Goal: Transaction & Acquisition: Obtain resource

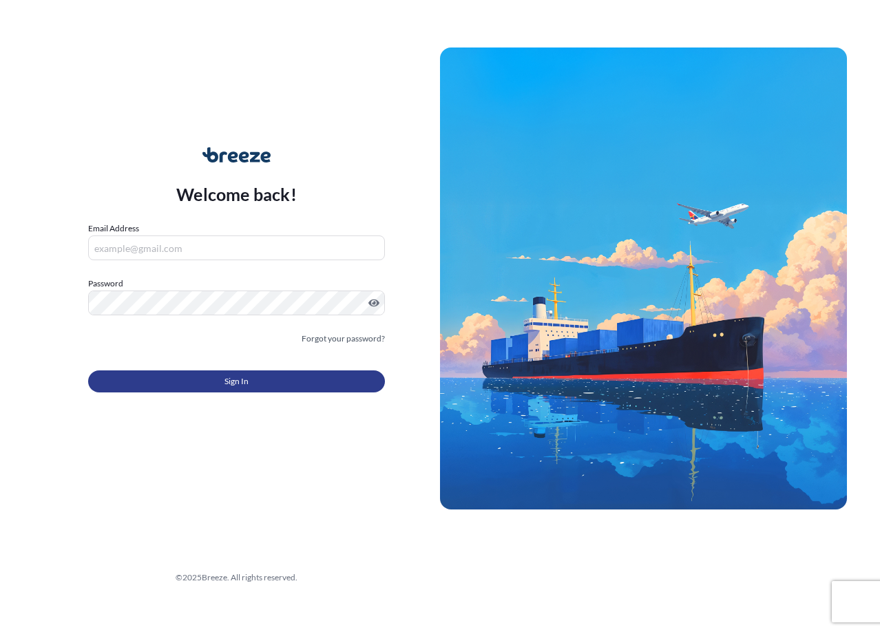
type input "[EMAIL_ADDRESS][DOMAIN_NAME]"
click at [290, 382] on button "Sign In" at bounding box center [236, 382] width 297 height 22
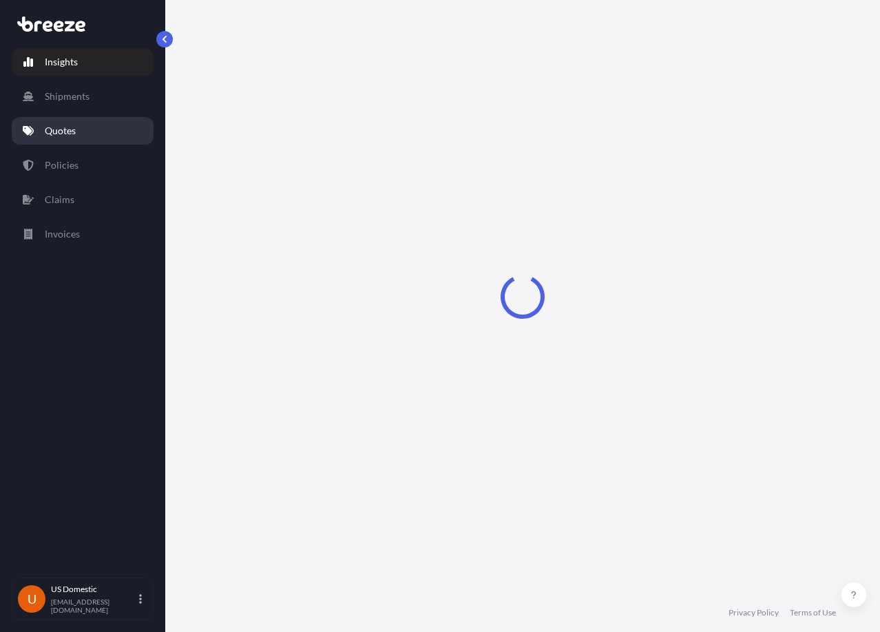
click at [100, 131] on link "Quotes" at bounding box center [83, 131] width 142 height 28
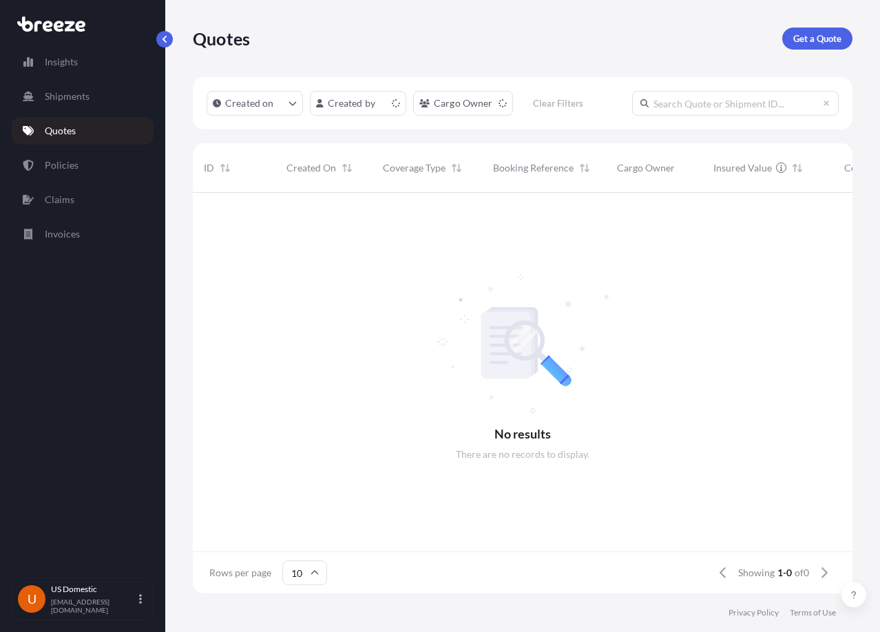
scroll to position [398, 650]
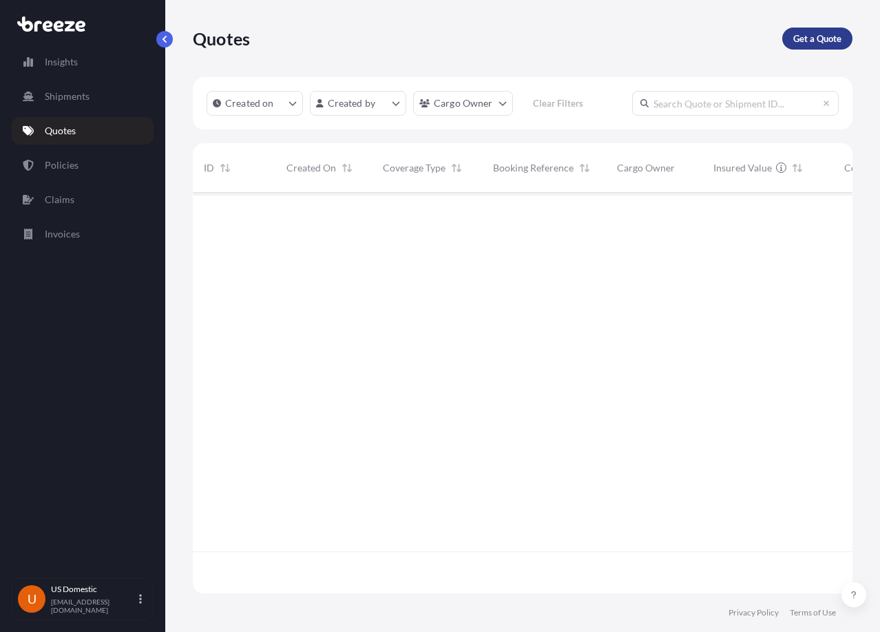
click at [830, 34] on p "Get a Quote" at bounding box center [818, 39] width 48 height 14
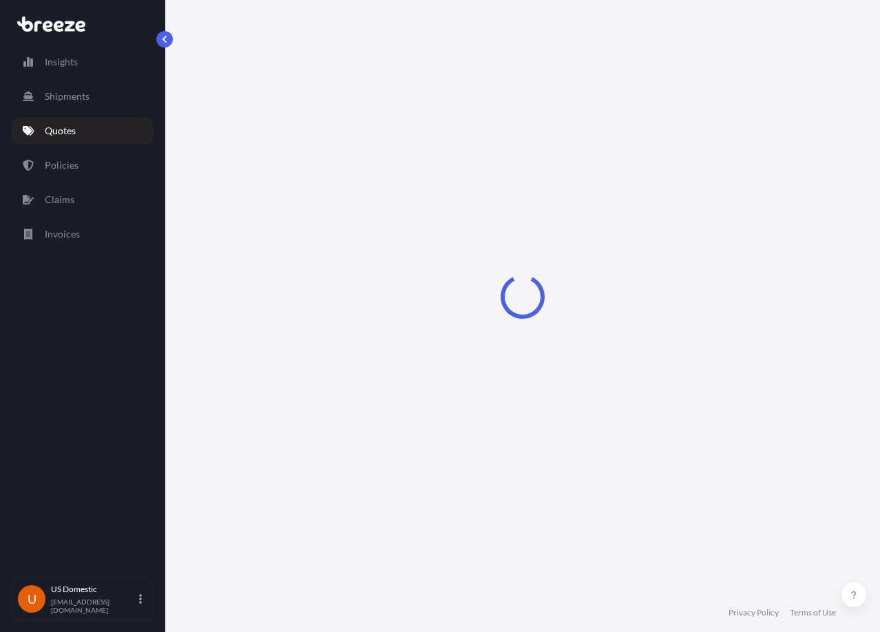
select select "Sea"
select select "1"
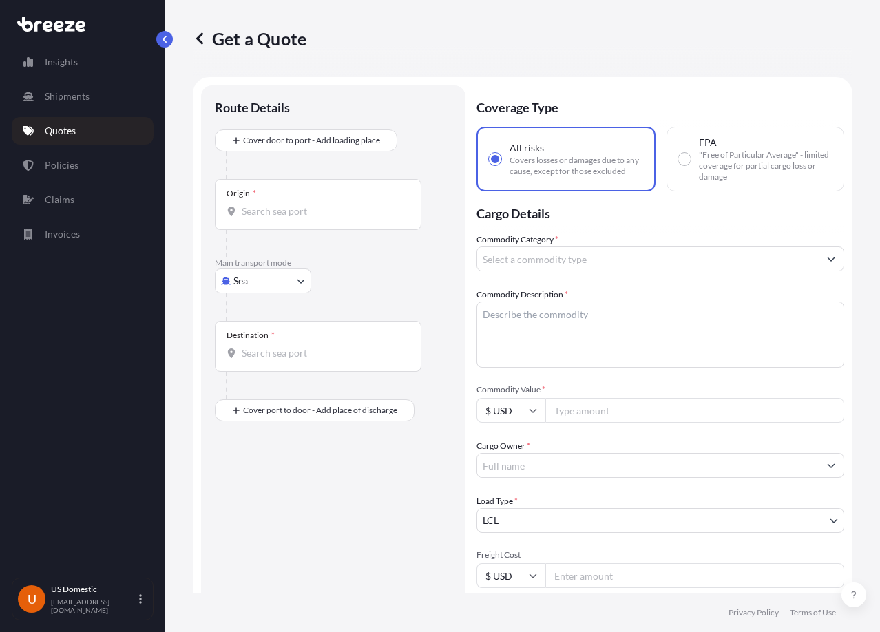
scroll to position [22, 0]
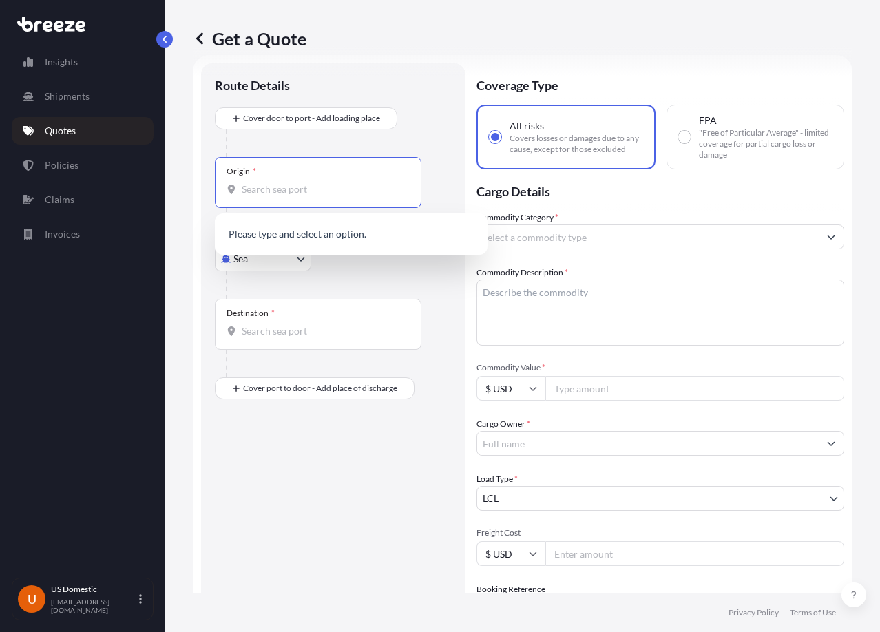
click at [298, 185] on input "Origin *" at bounding box center [323, 190] width 163 height 14
paste input "[STREET_ADDRESS]"
click at [376, 194] on input "[STREET_ADDRESS]" at bounding box center [323, 190] width 163 height 14
paste input "[GEOGRAPHIC_DATA], [GEOGRAPHIC_DATA], 10970"
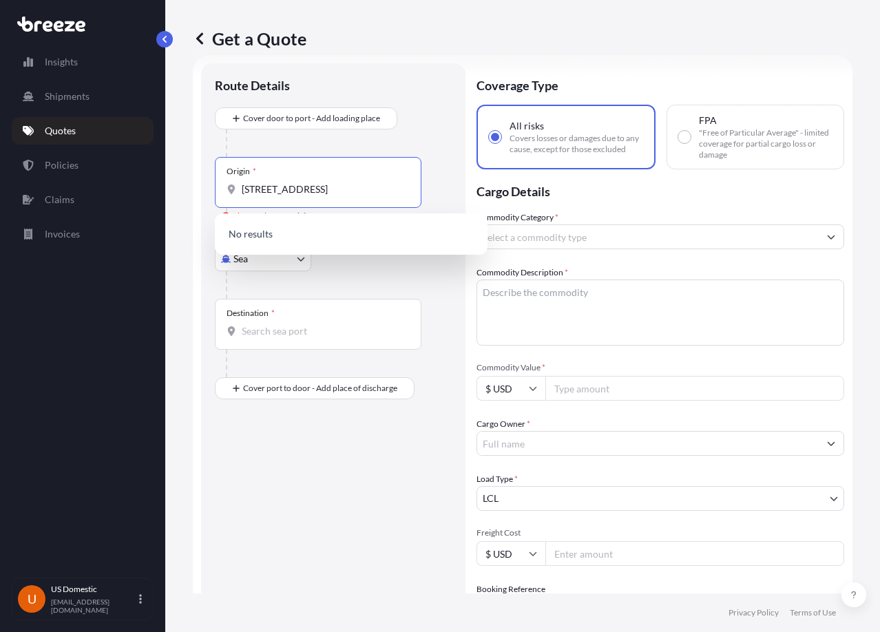
type input "[STREET_ADDRESS]"
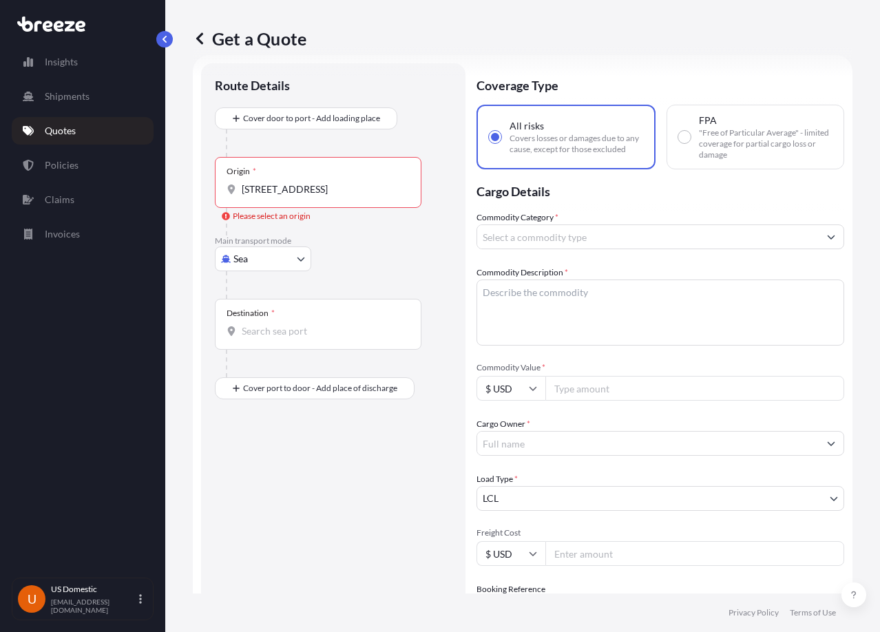
click at [344, 282] on div at bounding box center [339, 285] width 226 height 28
click at [315, 200] on div "Origin * [STREET_ADDRESS]" at bounding box center [318, 182] width 207 height 51
click at [315, 196] on input "[STREET_ADDRESS]" at bounding box center [323, 190] width 163 height 14
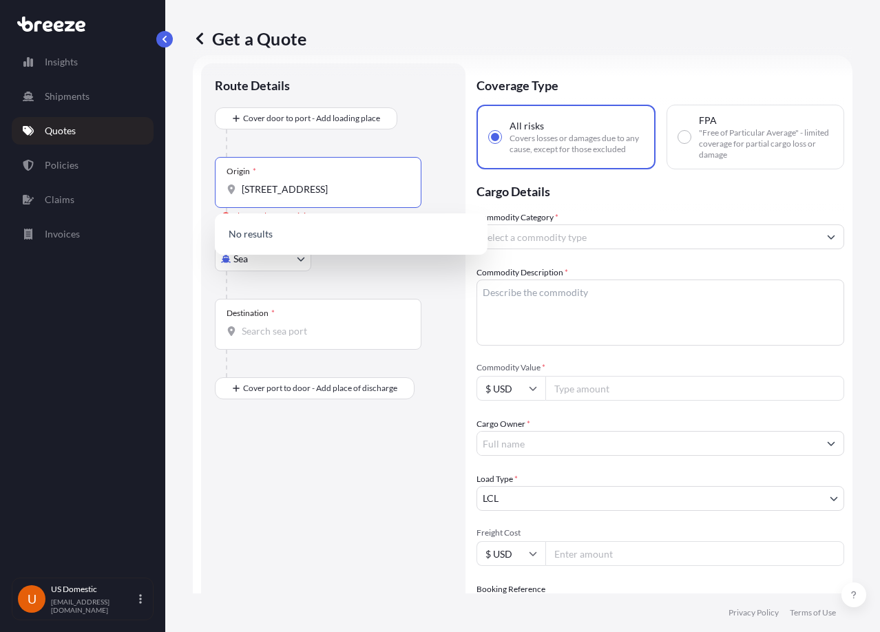
scroll to position [0, 26]
click at [304, 191] on input "[STREET_ADDRESS]" at bounding box center [323, 190] width 163 height 14
drag, startPoint x: 289, startPoint y: 189, endPoint x: 432, endPoint y: 179, distance: 142.9
click at [432, 179] on div "Origin * [STREET_ADDRESS] Please select an origin" at bounding box center [333, 196] width 237 height 79
click at [392, 186] on input "[STREET_ADDRESS]" at bounding box center [323, 190] width 163 height 14
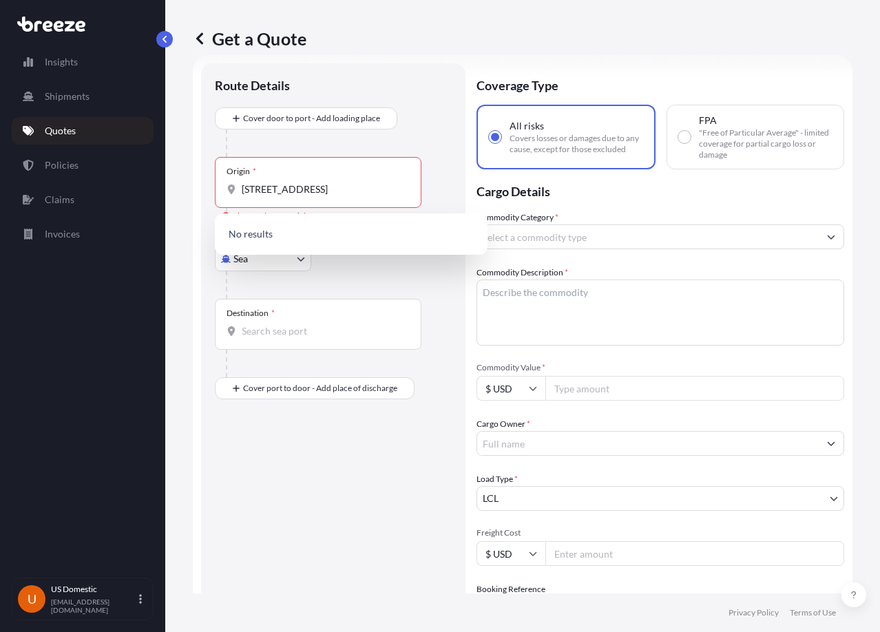
click at [422, 323] on div "Destination *" at bounding box center [333, 338] width 237 height 79
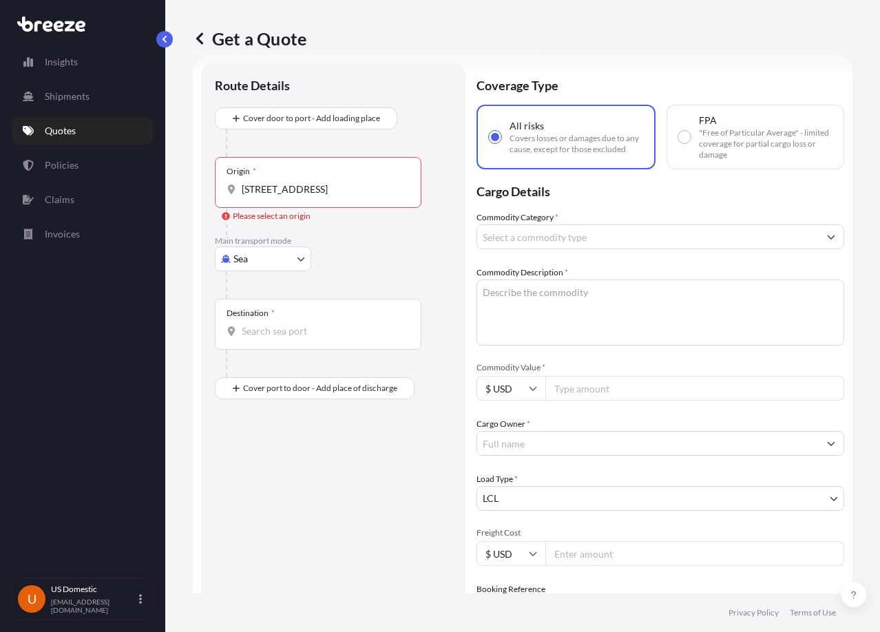
click at [292, 219] on div "Please select an origin" at bounding box center [266, 216] width 89 height 14
click at [292, 196] on input "[STREET_ADDRESS]" at bounding box center [323, 190] width 163 height 14
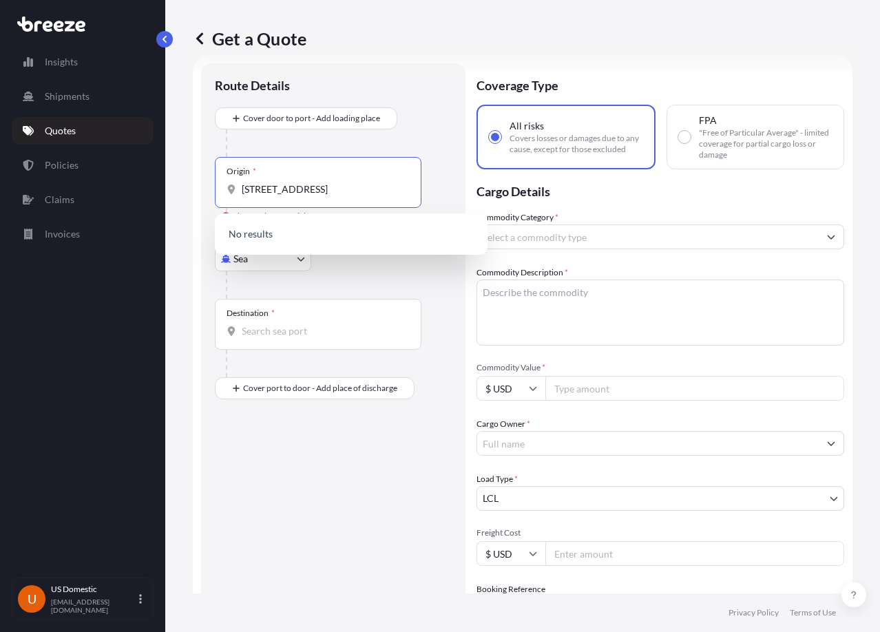
click at [423, 268] on div "Main transport mode Sea Sea Air Road Rail" at bounding box center [333, 267] width 237 height 63
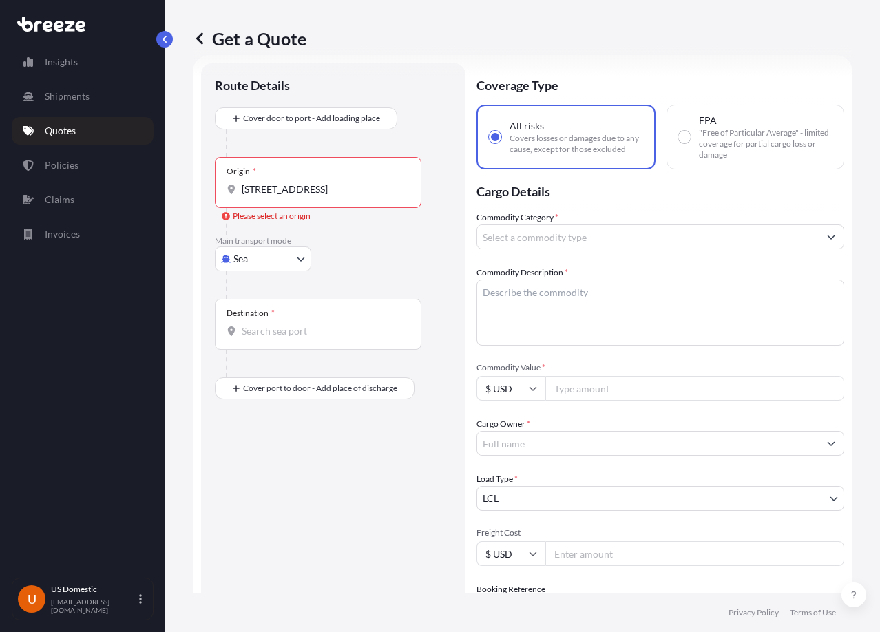
click at [318, 258] on div "Main transport mode Sea Sea Air Road Rail" at bounding box center [333, 267] width 237 height 63
click at [300, 261] on body "0 options available. Insights Shipments Quotes Policies Claims Invoices U [GEOG…" at bounding box center [440, 316] width 880 height 632
click at [273, 347] on div "Road" at bounding box center [262, 344] width 85 height 25
select select "Road"
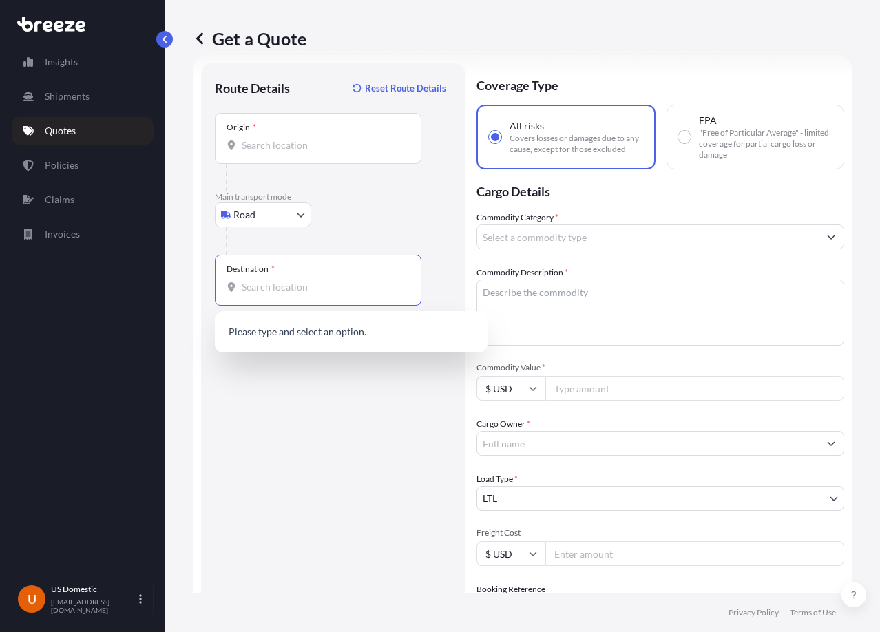
click at [294, 287] on input "Destination *" at bounding box center [323, 287] width 163 height 14
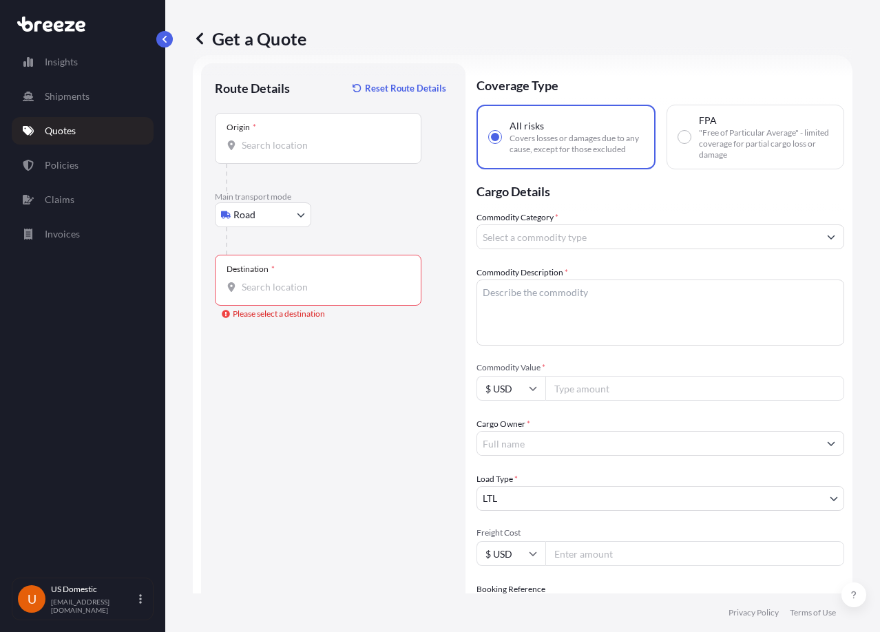
click at [334, 279] on div "Destination *" at bounding box center [318, 280] width 207 height 51
click at [334, 280] on input "Destination * Please select a destination" at bounding box center [323, 287] width 163 height 14
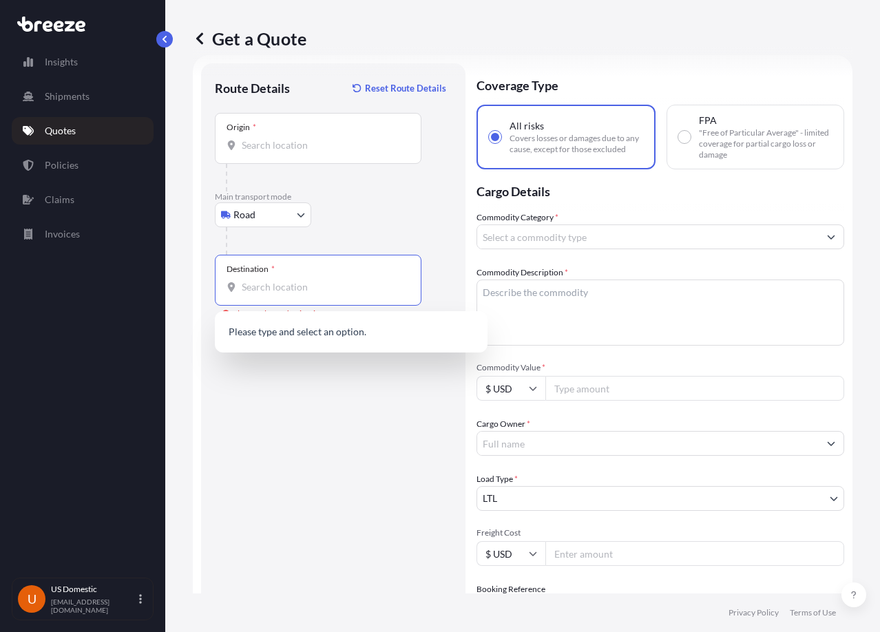
paste input "[STREET_ADDRESS][PERSON_NAME]"
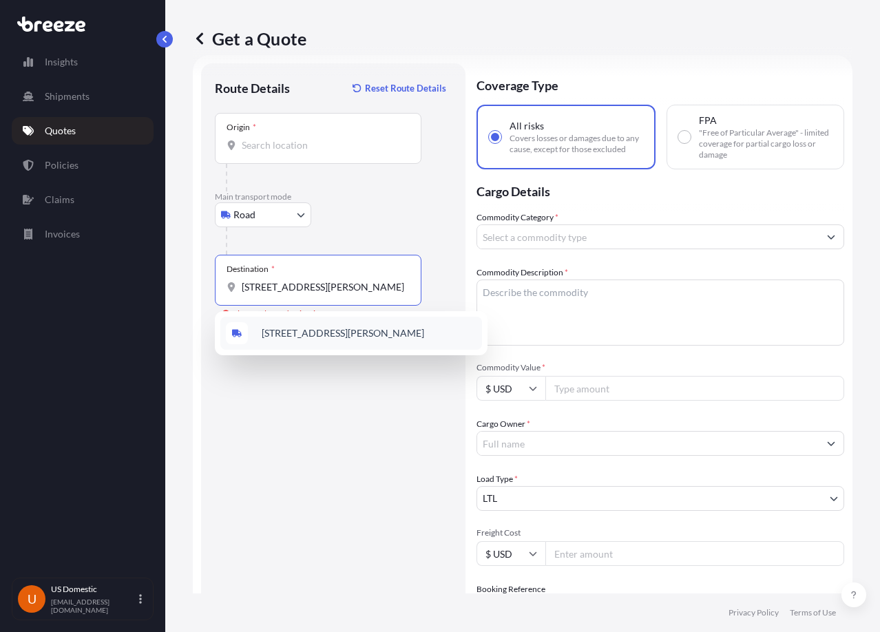
click at [379, 333] on span "[STREET_ADDRESS][PERSON_NAME]" at bounding box center [343, 334] width 163 height 14
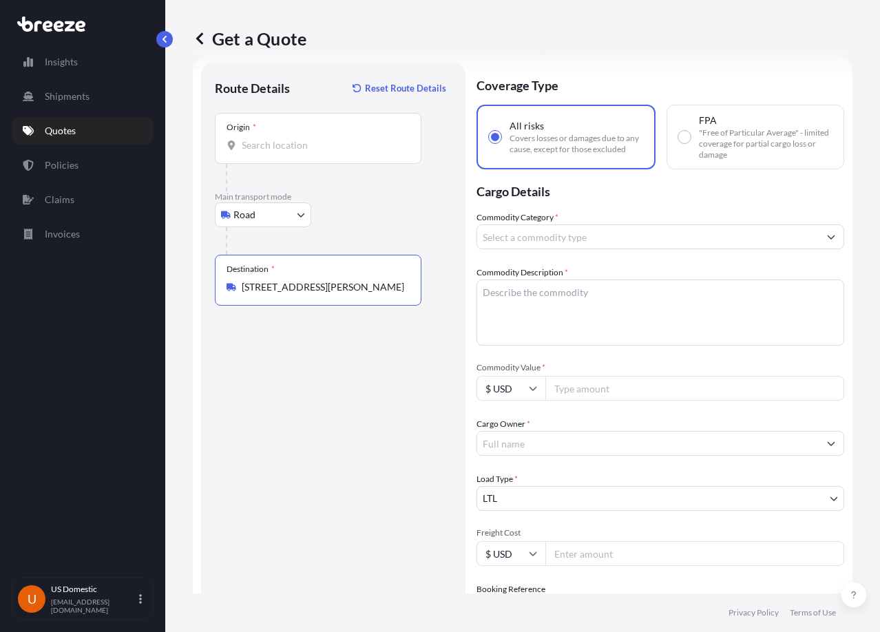
scroll to position [0, 14]
type input "[STREET_ADDRESS][PERSON_NAME]"
click at [379, 333] on div "Route Details Reset Route Details Place of loading Road Road Rail Origin * Main…" at bounding box center [333, 429] width 237 height 704
click at [322, 147] on input "Origin *" at bounding box center [323, 145] width 163 height 14
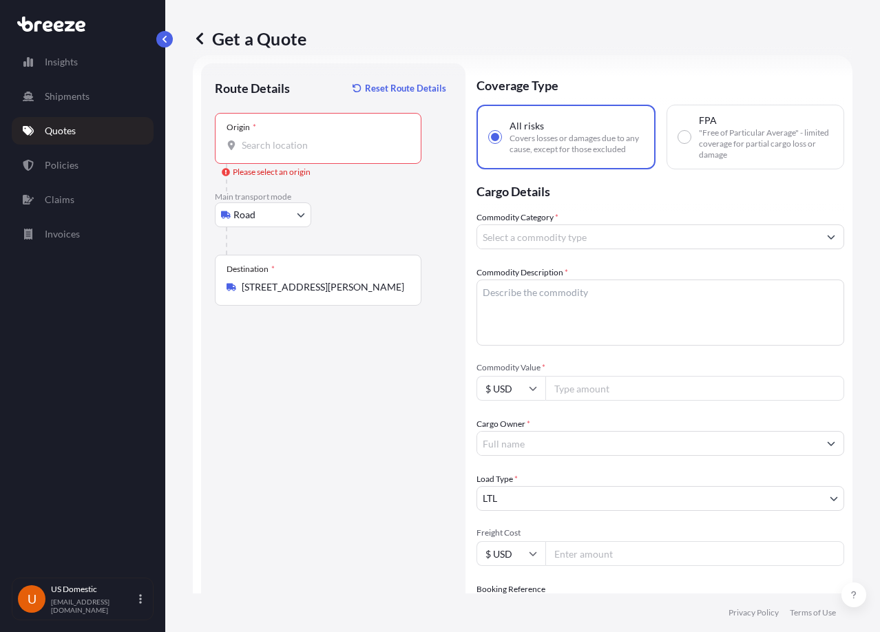
click at [280, 148] on input "Origin * Please select an origin" at bounding box center [323, 145] width 163 height 14
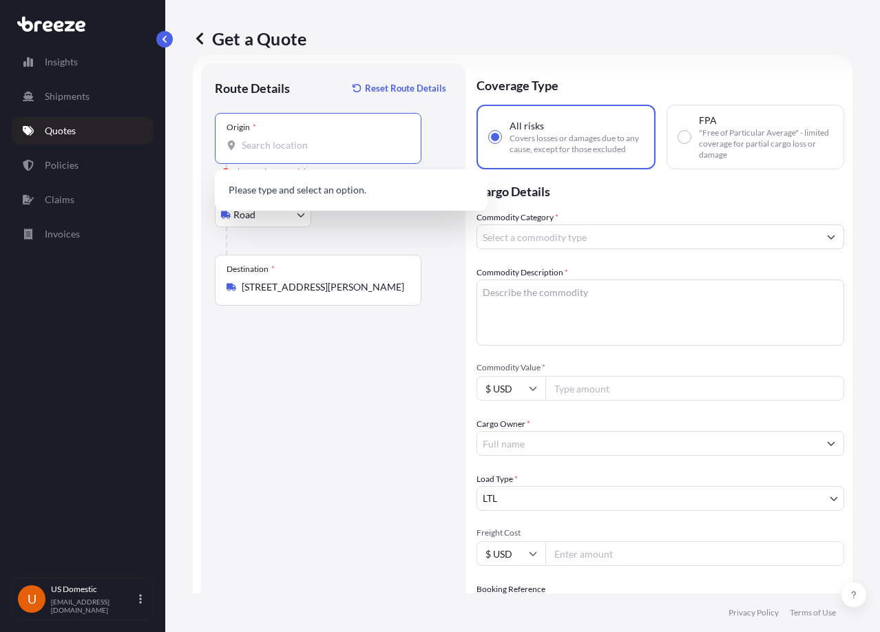
paste input "Guareno, [STREET_ADDRESS]"
type input "G"
click at [300, 151] on input "Origin * Please select an origin" at bounding box center [323, 145] width 163 height 14
paste input "[STREET_ADDRESS]"
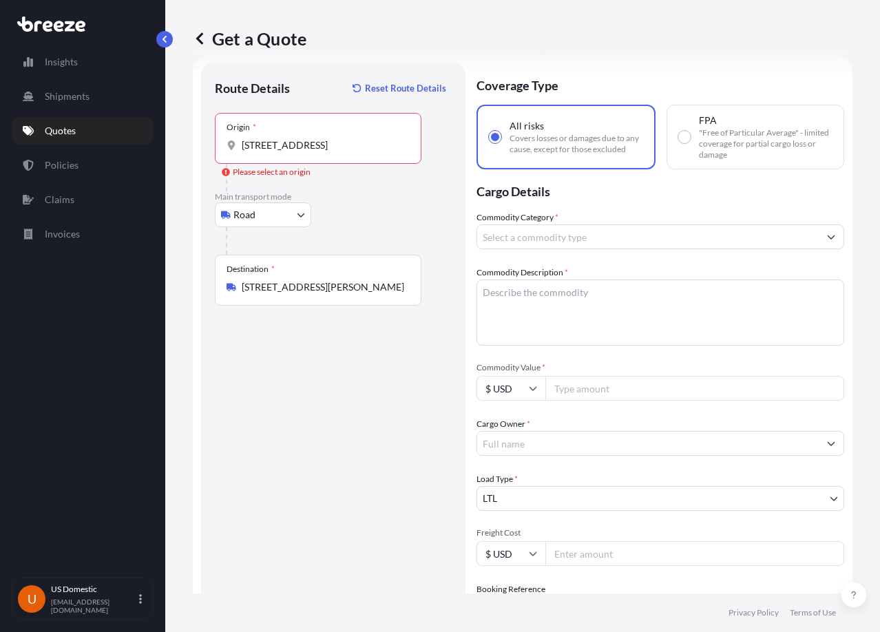
drag, startPoint x: 356, startPoint y: 138, endPoint x: 371, endPoint y: 139, distance: 15.2
click at [358, 138] on input "[STREET_ADDRESS]" at bounding box center [323, 145] width 163 height 14
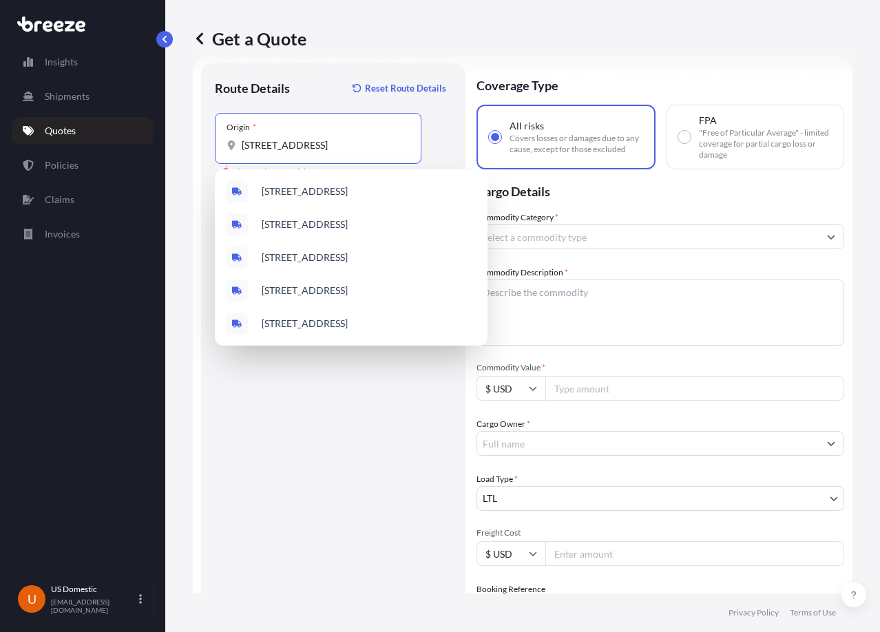
paste input "[GEOGRAPHIC_DATA], [GEOGRAPHIC_DATA] 10970"
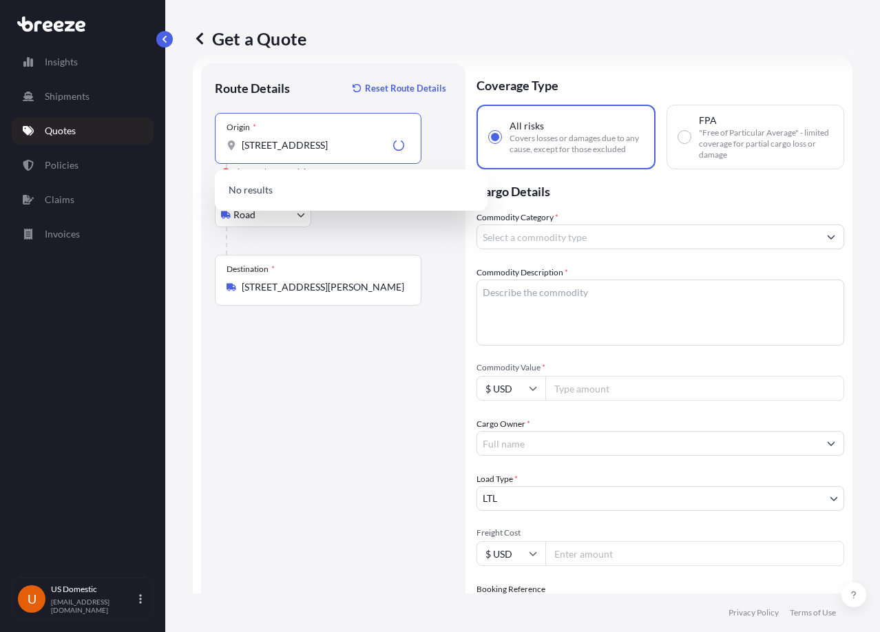
scroll to position [0, 29]
click at [378, 183] on div "[STREET_ADDRESS]" at bounding box center [351, 191] width 262 height 33
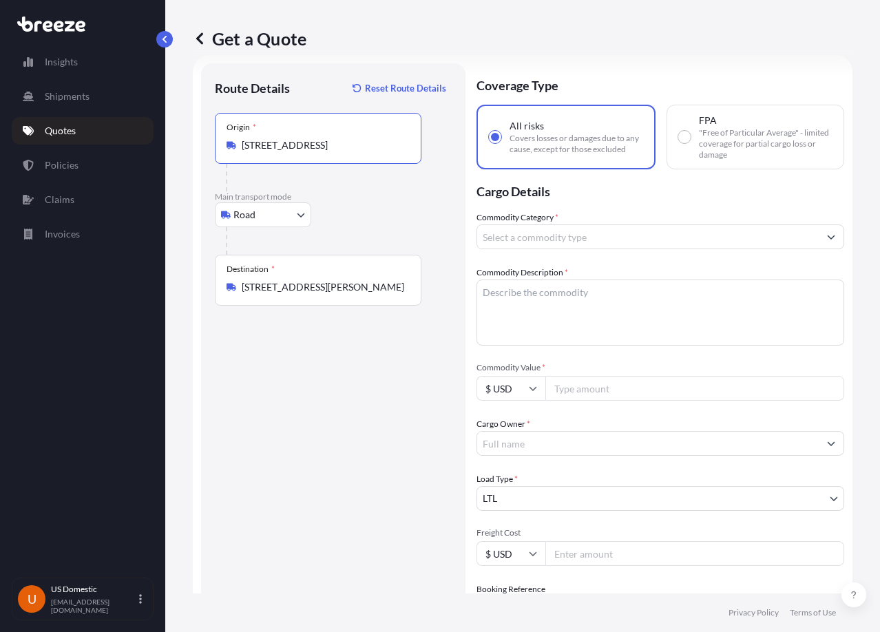
scroll to position [0, 50]
drag, startPoint x: 351, startPoint y: 146, endPoint x: 541, endPoint y: 158, distance: 189.8
click at [541, 158] on form "Route Details Reset Route Details Place of loading Road Road Rail Origin * [STR…" at bounding box center [523, 429] width 660 height 748
type input "[STREET_ADDRESS]"
click at [413, 397] on div "Route Details Reset Route Details Place of loading Road Road Rail Origin * [STR…" at bounding box center [333, 429] width 237 height 704
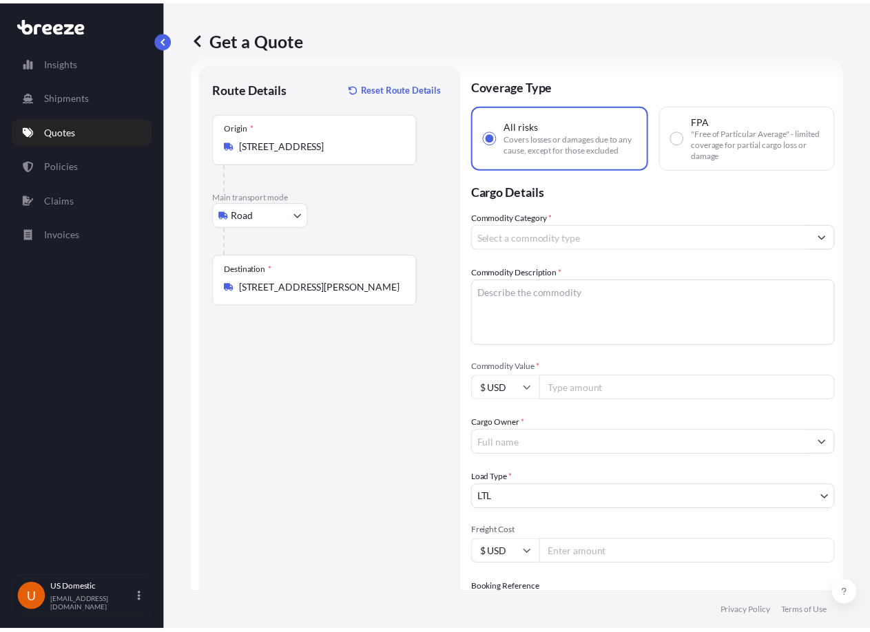
scroll to position [0, 0]
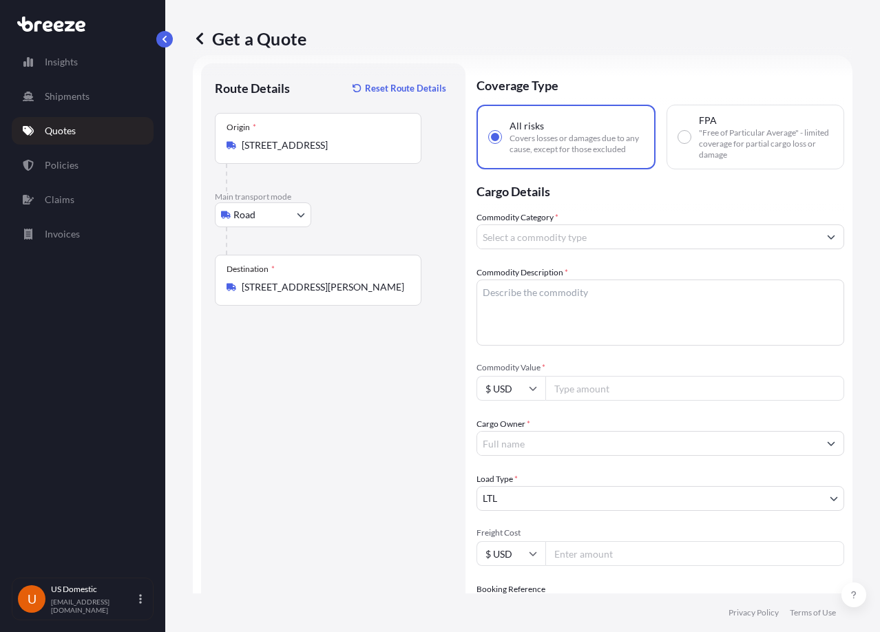
click at [533, 243] on input "Commodity Category *" at bounding box center [648, 237] width 342 height 25
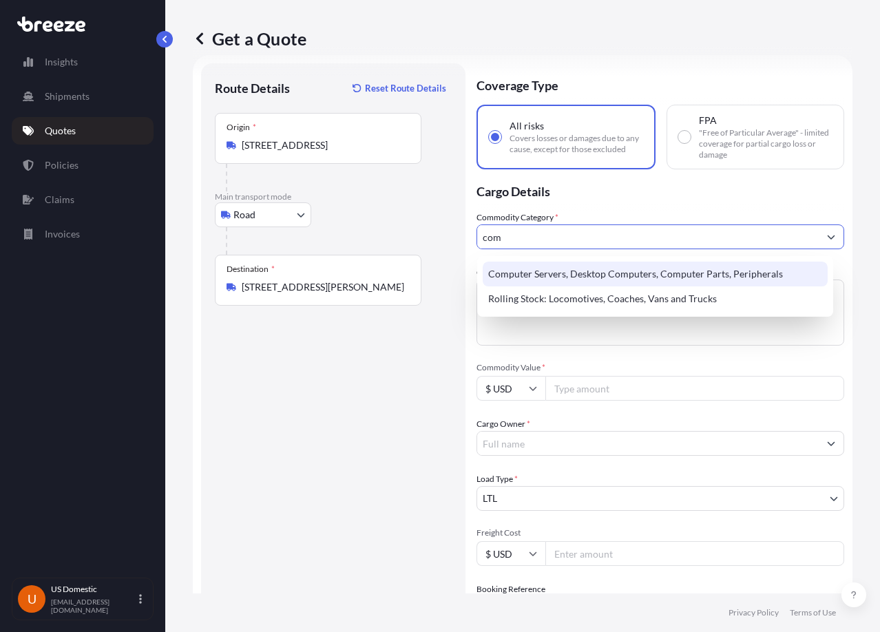
click at [585, 267] on div "Computer Servers, Desktop Computers, Computer Parts, Peripherals" at bounding box center [655, 274] width 345 height 25
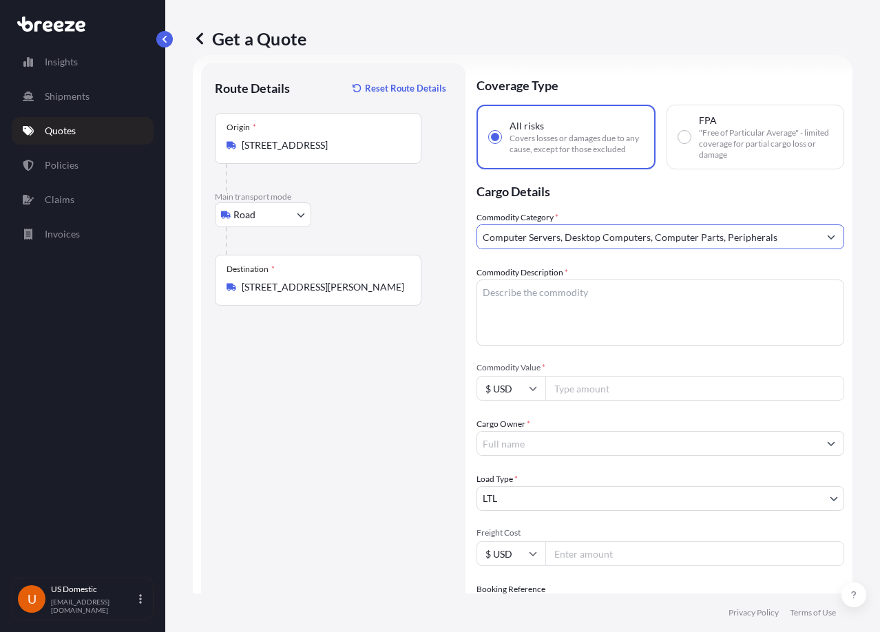
type input "Computer Servers, Desktop Computers, Computer Parts, Peripherals"
click at [585, 312] on textarea "Commodity Description *" at bounding box center [661, 313] width 368 height 66
click at [523, 300] on textarea "Commodity Description *" at bounding box center [661, 313] width 368 height 66
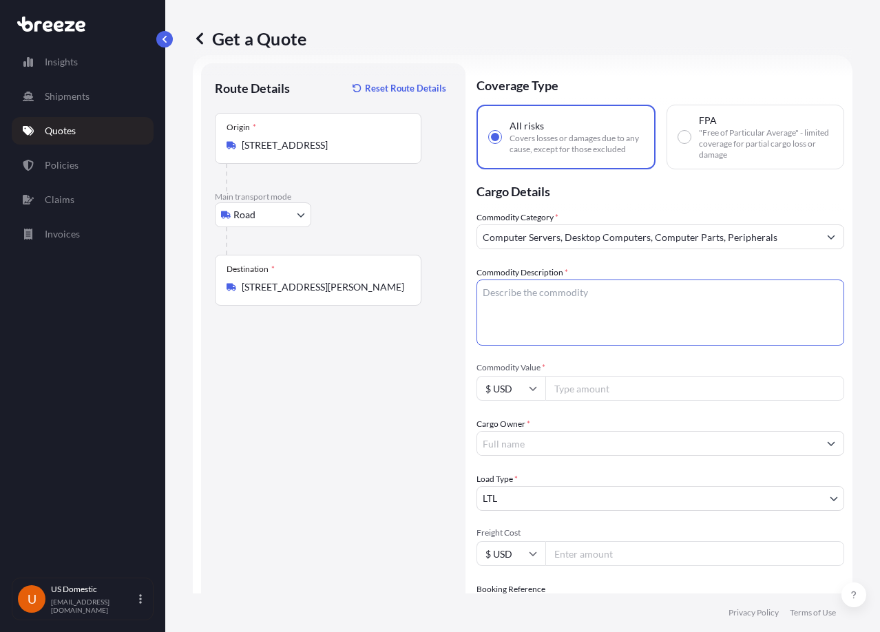
paste textarea "Computer accessories"
type textarea "Computer accessories"
click at [586, 386] on input "Commodity Value *" at bounding box center [695, 388] width 299 height 25
click at [598, 400] on input "Commodity Value *" at bounding box center [695, 388] width 299 height 25
paste input "12000"
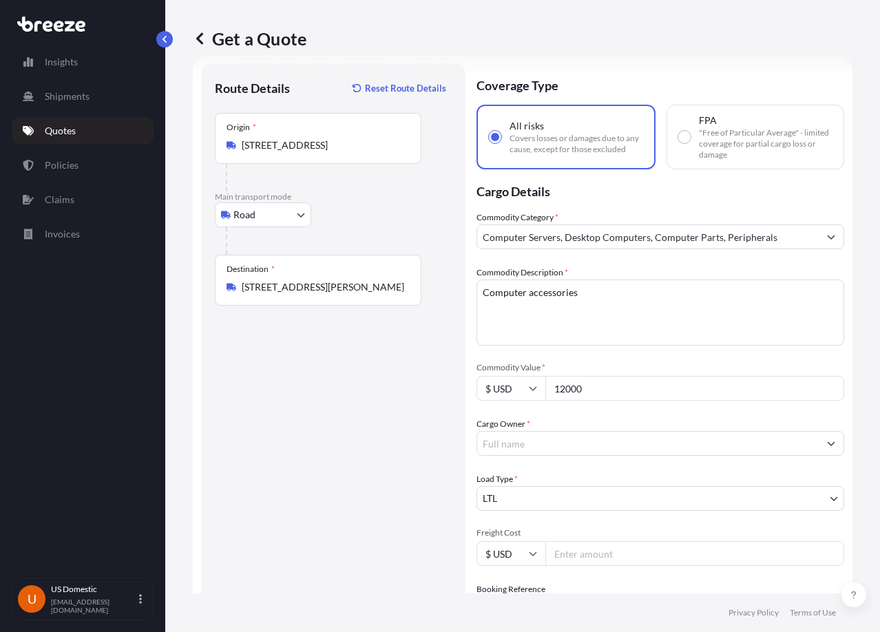
type input "12000"
click at [586, 448] on input "Cargo Owner *" at bounding box center [648, 443] width 342 height 25
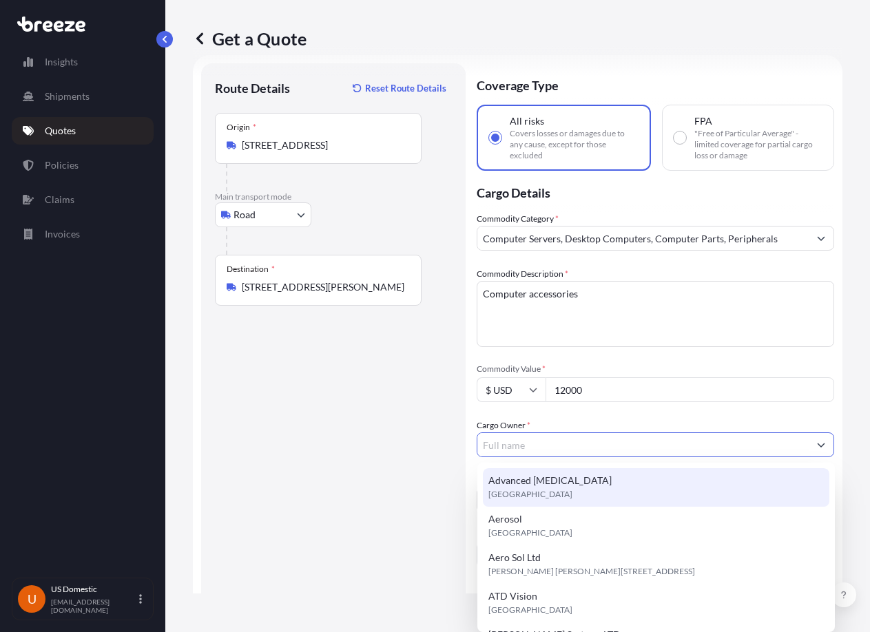
click at [579, 442] on input "Cargo Owner *" at bounding box center [642, 445] width 331 height 25
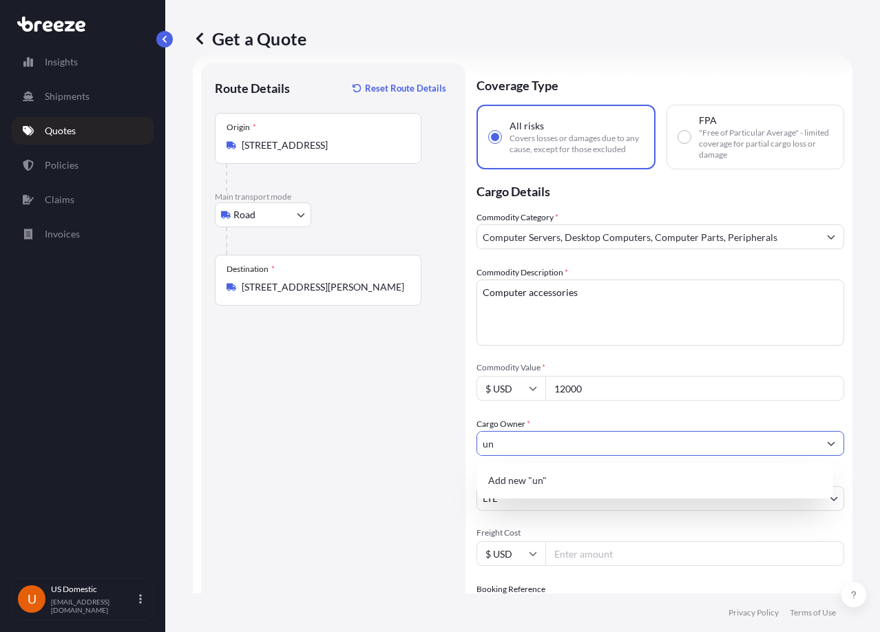
type input "u"
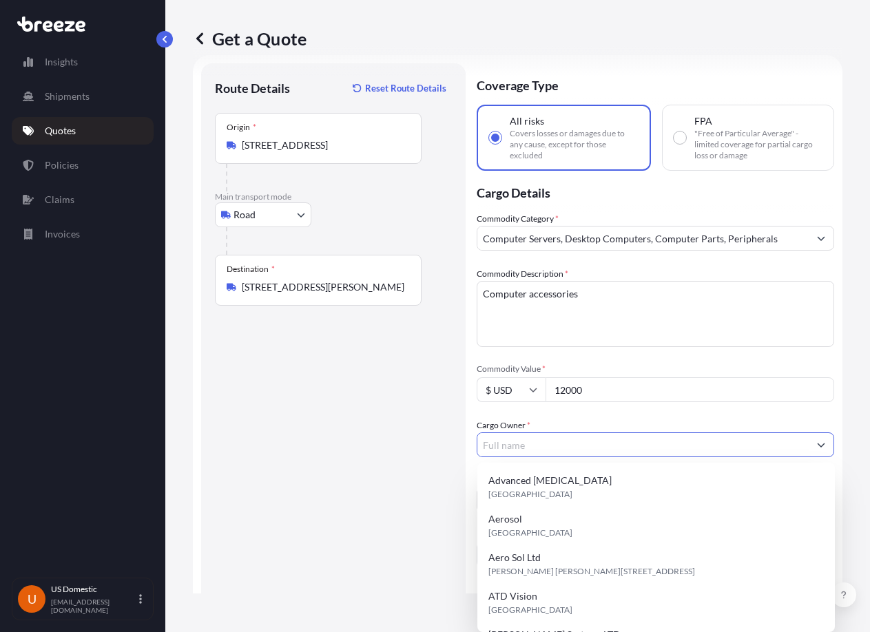
click at [420, 460] on div "Route Details Reset Route Details Place of loading Road Road Rail Origin * [STR…" at bounding box center [333, 429] width 237 height 705
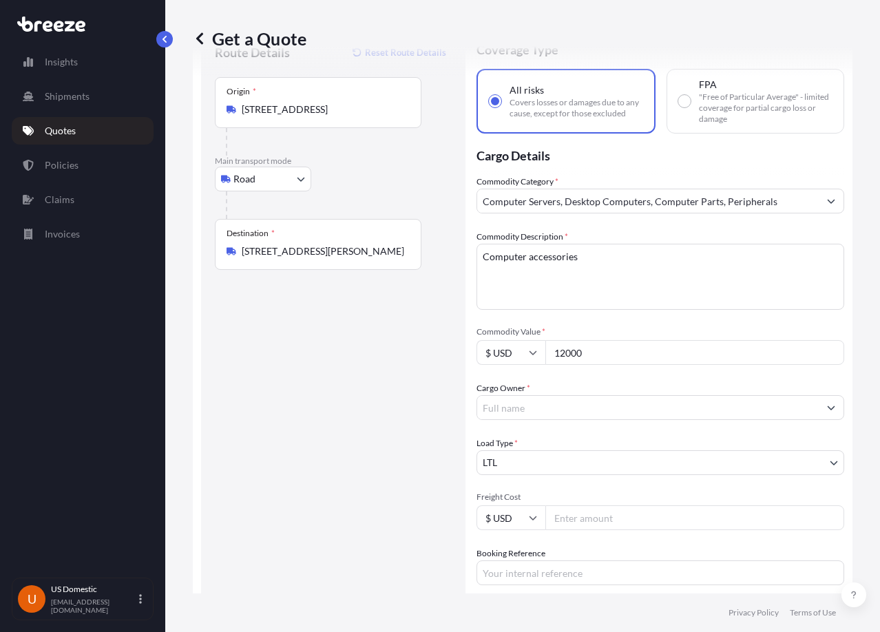
scroll to position [229, 0]
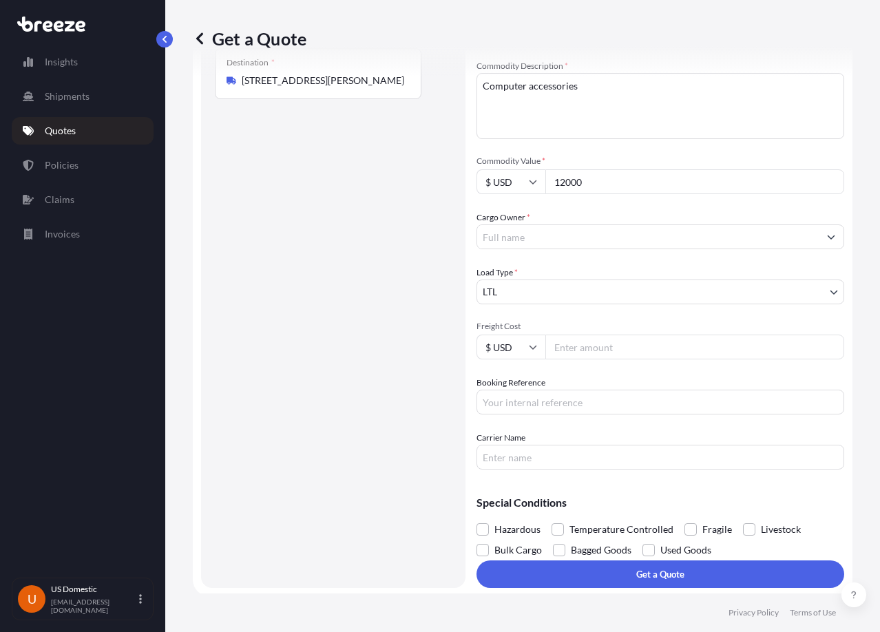
click at [696, 361] on div "Commodity Category * Computer Servers, Desktop Computers, Computer Parts, Perip…" at bounding box center [661, 237] width 368 height 466
click at [670, 351] on input "Freight Cost" at bounding box center [695, 347] width 299 height 25
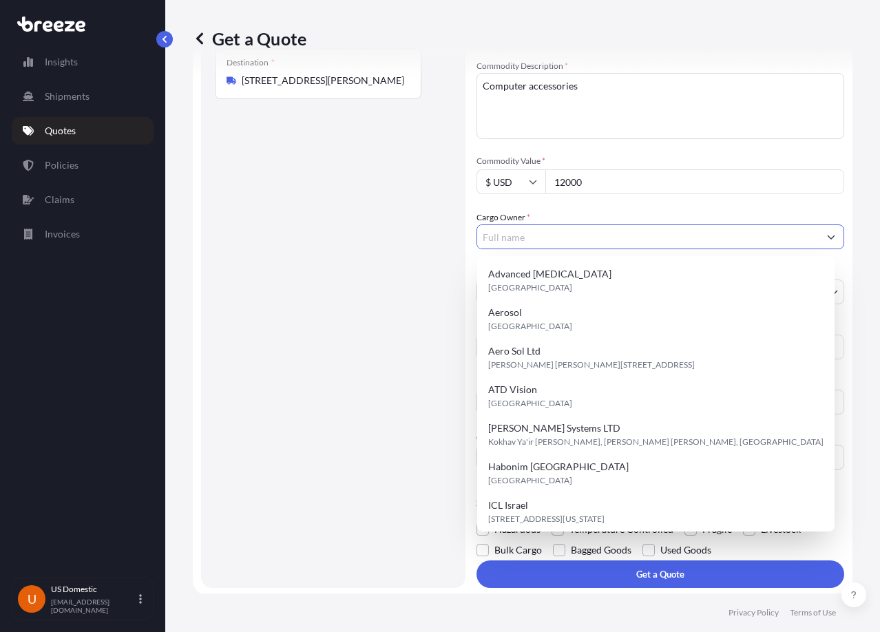
drag, startPoint x: 630, startPoint y: 242, endPoint x: 704, endPoint y: 234, distance: 74.2
click at [631, 242] on input "Cargo Owner *" at bounding box center [648, 237] width 342 height 25
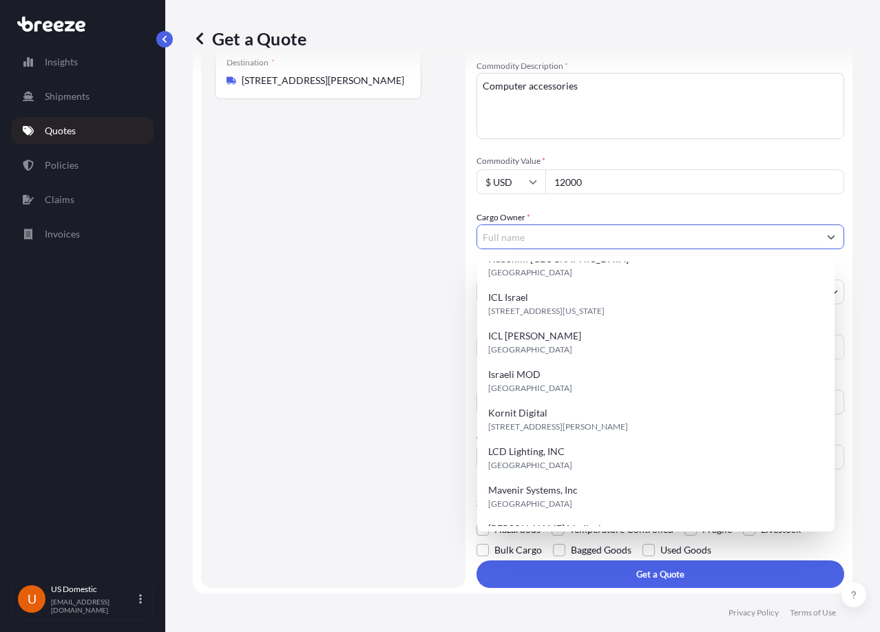
scroll to position [314, 0]
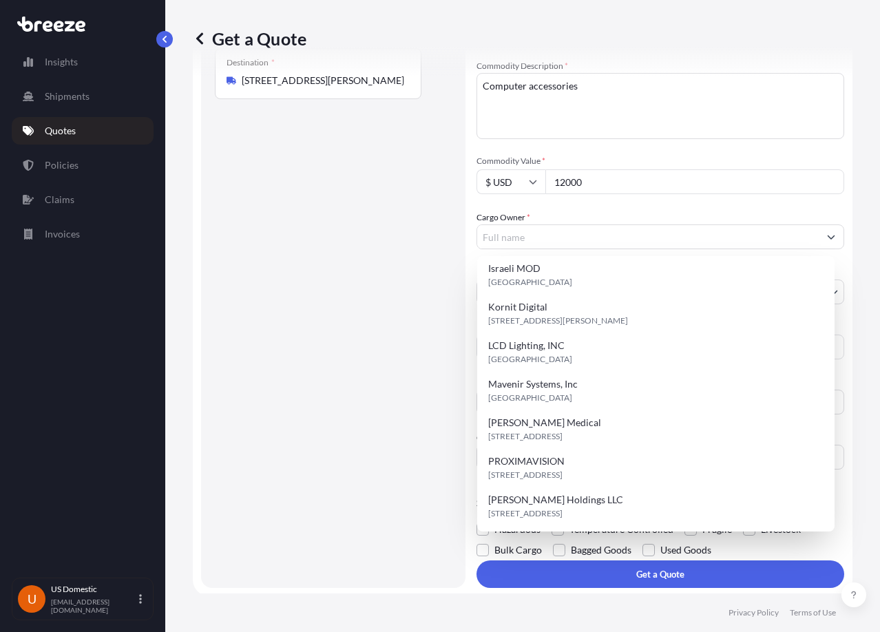
click at [315, 306] on div "Route Details Reset Route Details Place of loading Road Road Rail Origin * [STR…" at bounding box center [333, 222] width 237 height 704
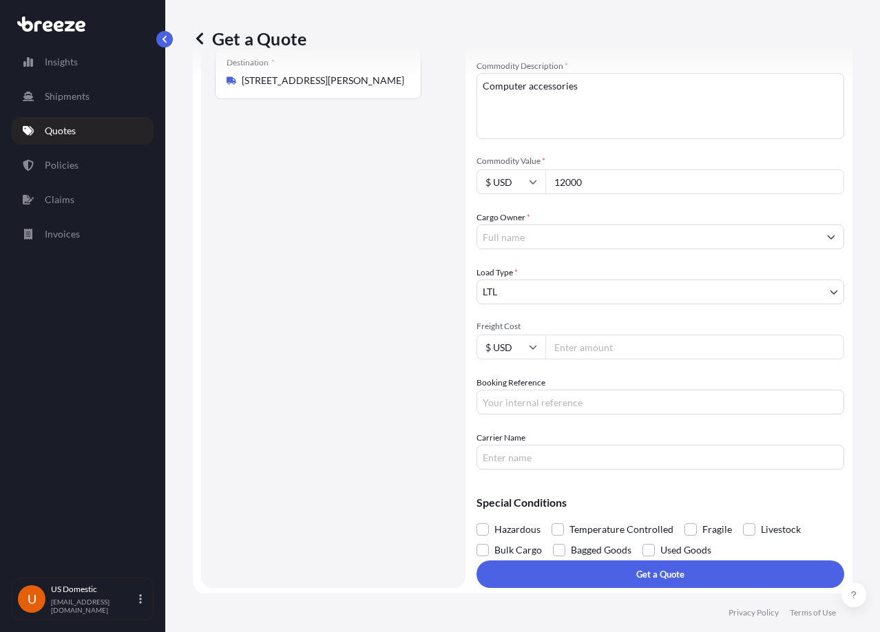
click at [570, 231] on input "Cargo Owner *" at bounding box center [648, 237] width 342 height 25
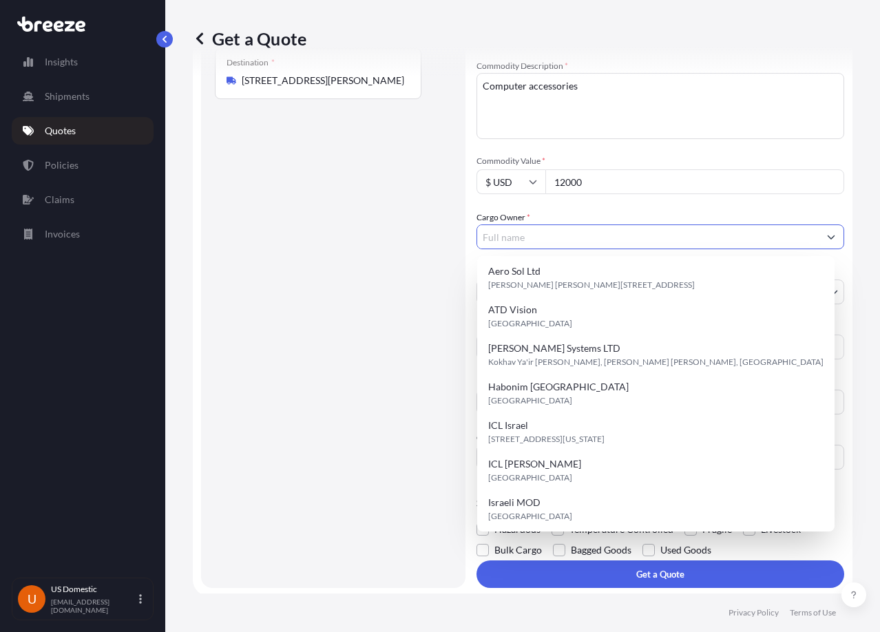
scroll to position [0, 0]
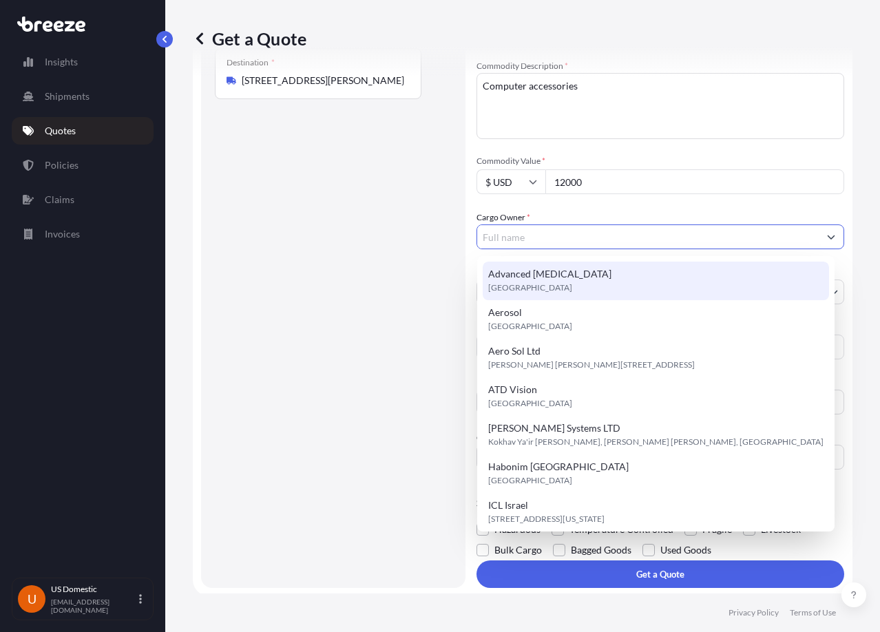
click at [311, 266] on div "Route Details Reset Route Details Place of loading Road Road Rail Origin * [STR…" at bounding box center [333, 222] width 237 height 704
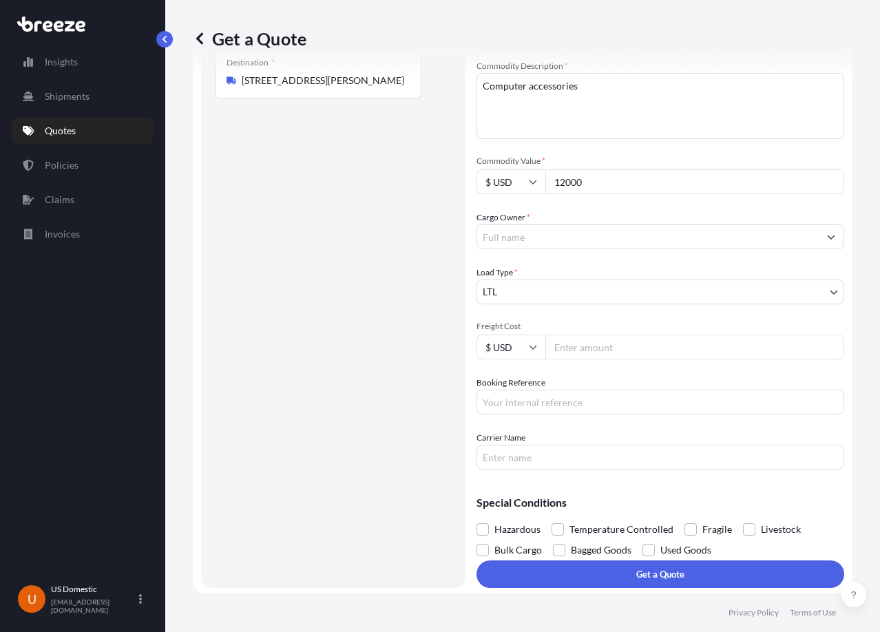
click at [650, 243] on input "Cargo Owner *" at bounding box center [648, 237] width 342 height 25
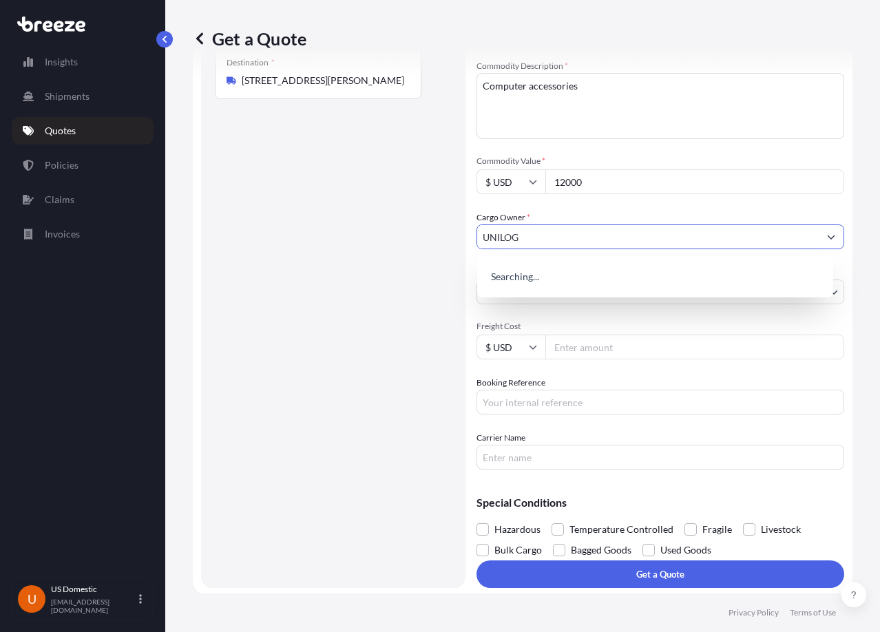
type input "UNILOG"
click at [345, 305] on div "Route Details Reset Route Details Place of loading Road Road Rail Origin * [STR…" at bounding box center [333, 222] width 237 height 704
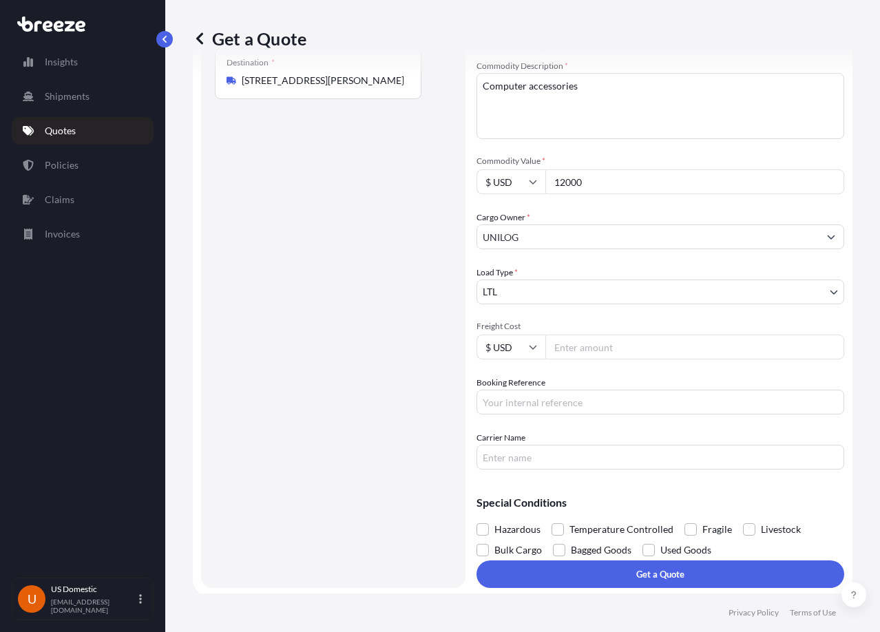
click at [688, 236] on input "UNILOG" at bounding box center [648, 237] width 342 height 25
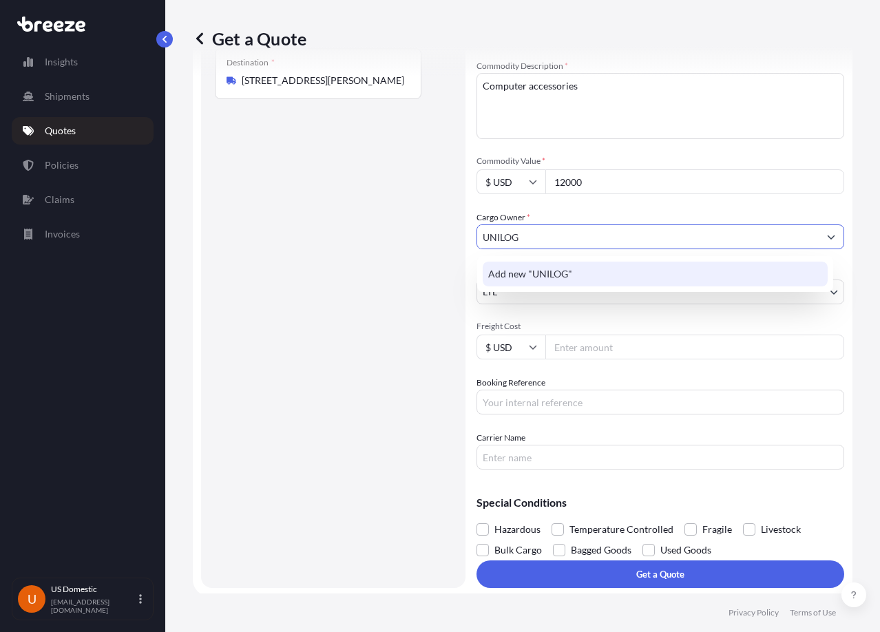
click at [623, 276] on div "Add new "UNILOG"" at bounding box center [655, 274] width 345 height 25
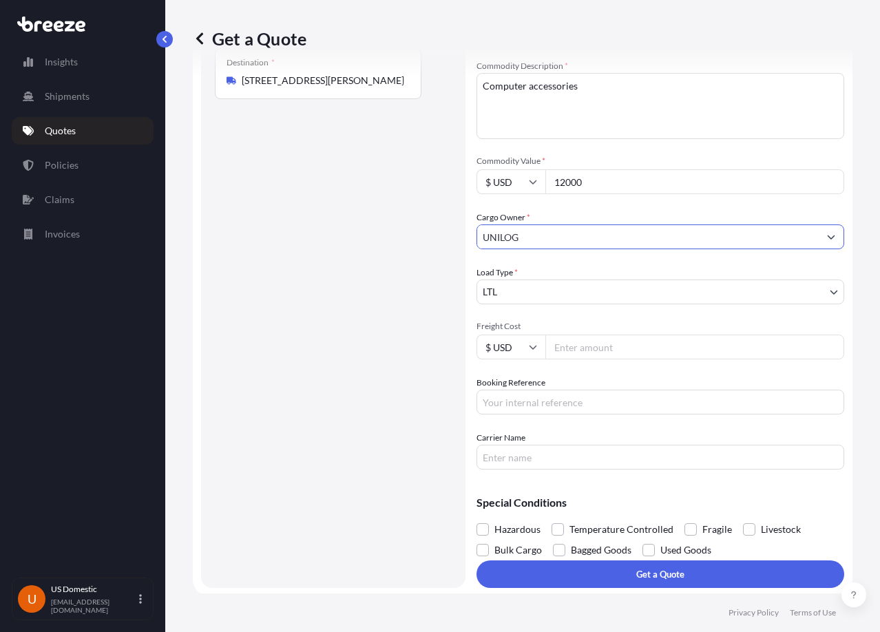
click at [331, 290] on div "Route Details Reset Route Details Place of loading Road Road Rail Origin * [STR…" at bounding box center [333, 222] width 237 height 704
click at [590, 343] on input "Freight Cost" at bounding box center [695, 347] width 299 height 25
click at [690, 356] on input "Freight Cost" at bounding box center [695, 347] width 299 height 25
paste input "934.44"
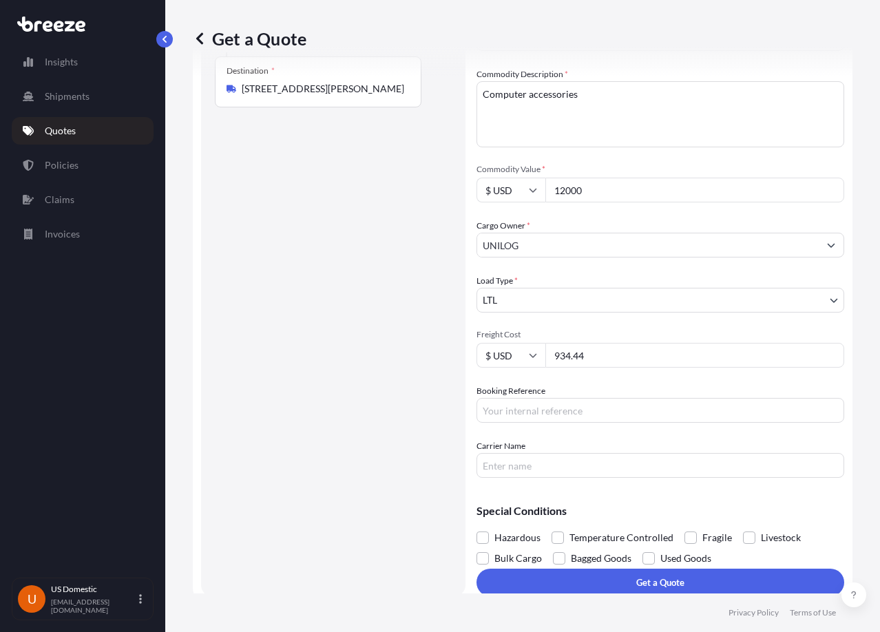
scroll to position [233, 0]
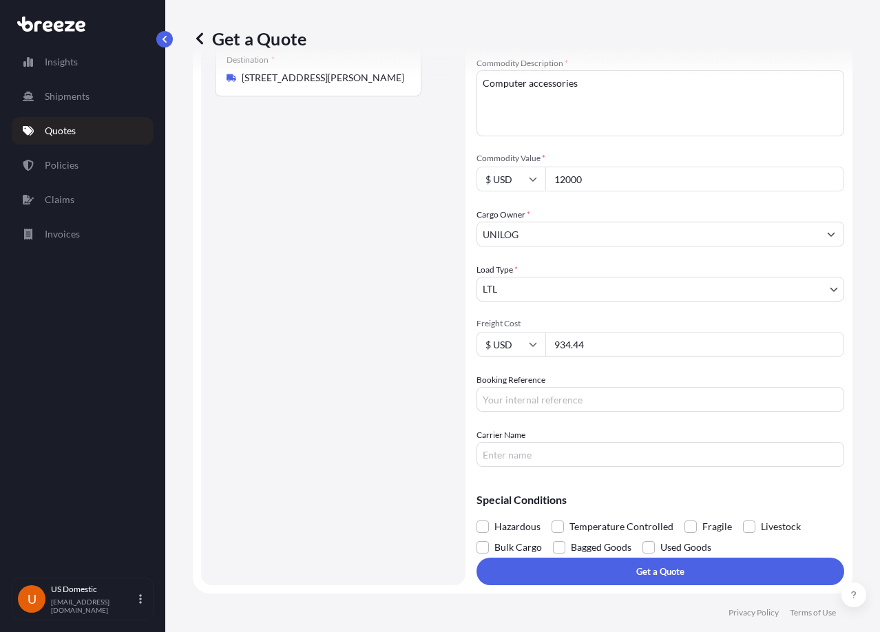
type input "934.44"
drag, startPoint x: 524, startPoint y: 406, endPoint x: 540, endPoint y: 414, distance: 17.6
click at [524, 406] on input "Booking Reference" at bounding box center [661, 399] width 368 height 25
click at [535, 462] on input "Carrier Name" at bounding box center [661, 454] width 368 height 25
click at [768, 486] on div "Special Conditions Hazardous Temperature Controlled Fragile Livestock Bulk Carg…" at bounding box center [661, 518] width 368 height 80
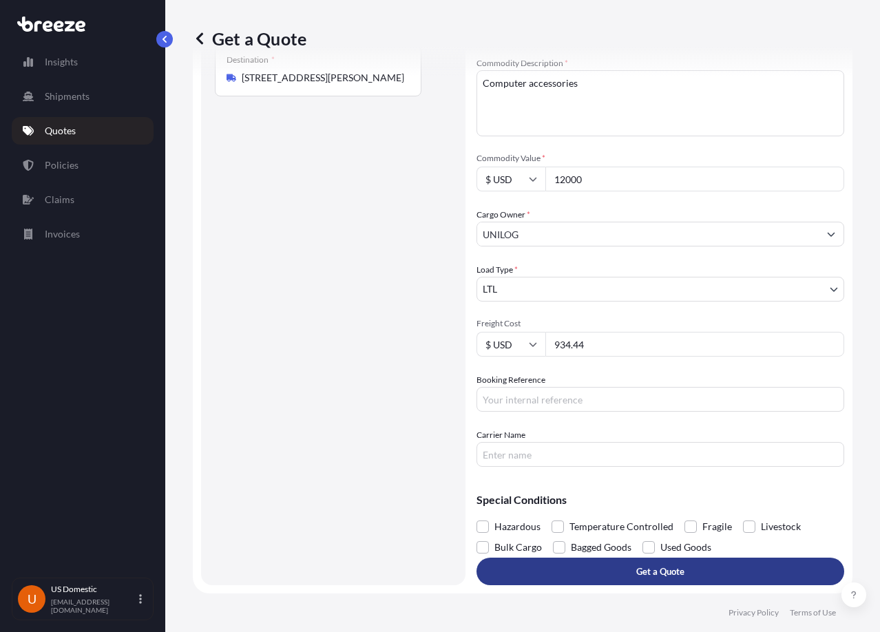
click at [572, 564] on button "Get a Quote" at bounding box center [661, 572] width 368 height 28
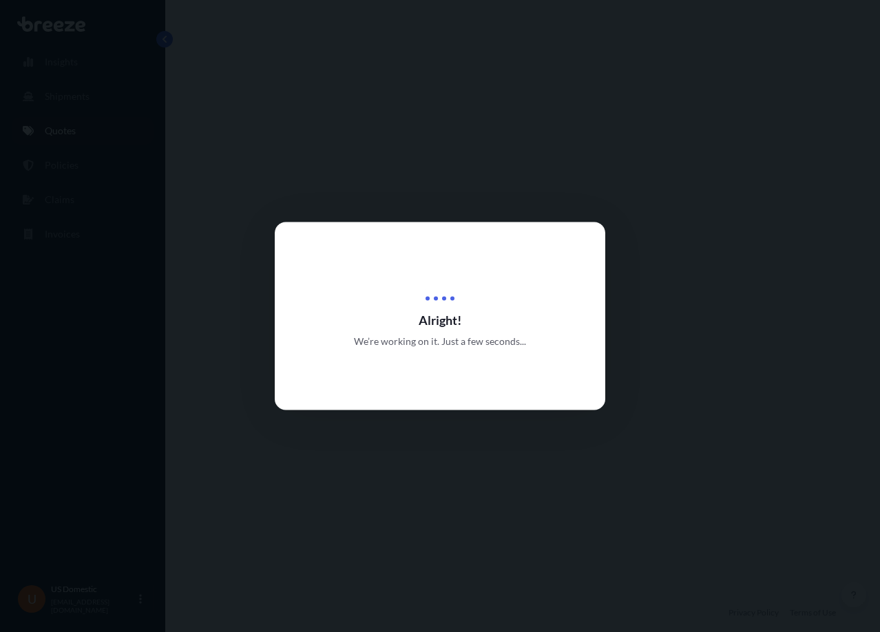
select select "Road"
select select "1"
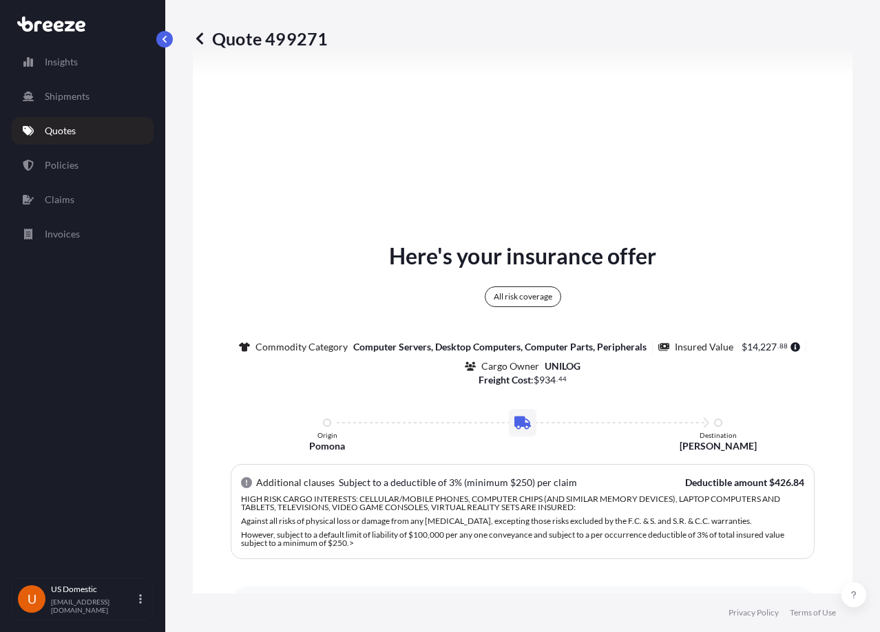
scroll to position [1185, 0]
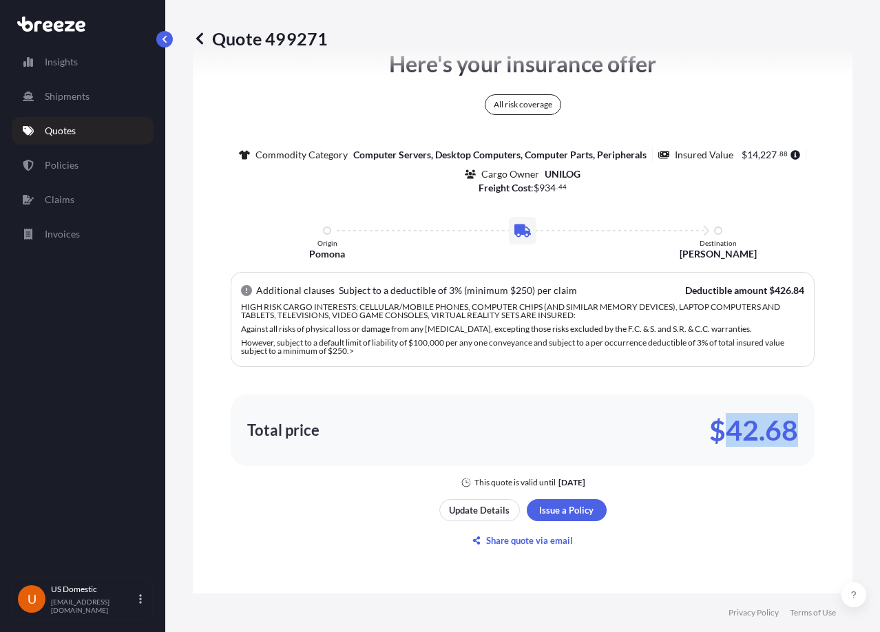
drag, startPoint x: 730, startPoint y: 419, endPoint x: 809, endPoint y: 437, distance: 82.1
click at [809, 437] on div "Total price $42.68" at bounding box center [523, 431] width 584 height 72
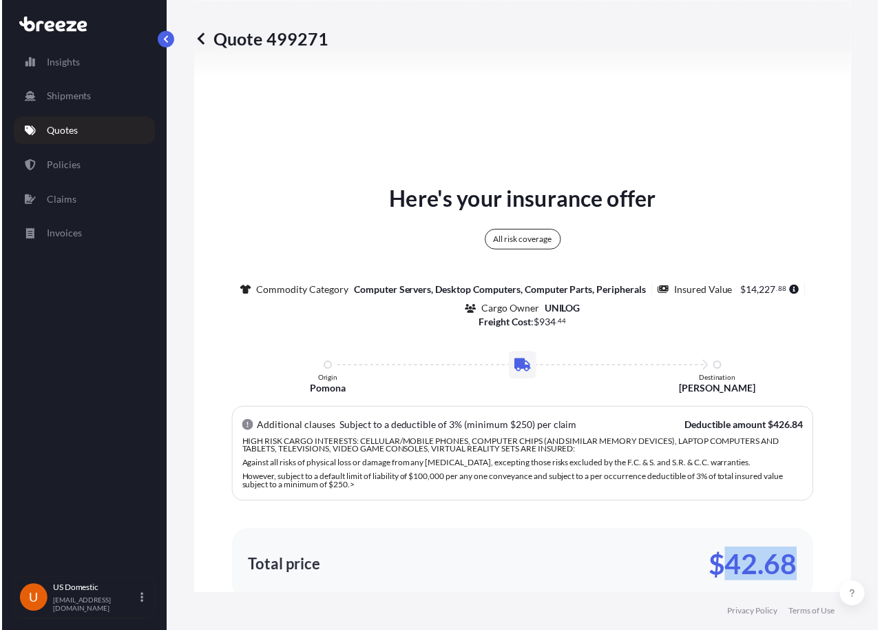
scroll to position [1047, 0]
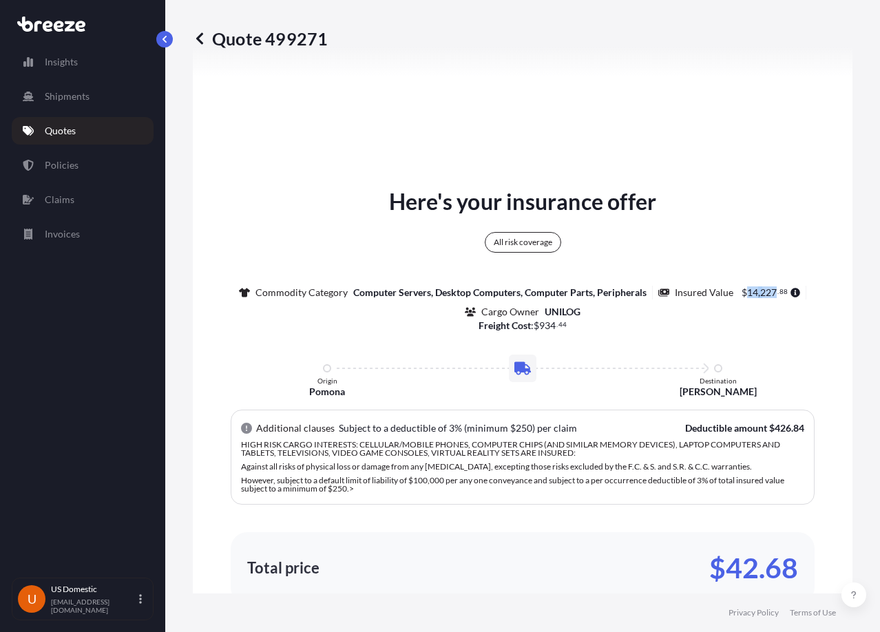
drag, startPoint x: 743, startPoint y: 291, endPoint x: 770, endPoint y: 296, distance: 27.3
click at [770, 296] on span "$ 14 , 227 . 88" at bounding box center [765, 293] width 46 height 10
copy span "14 , 227"
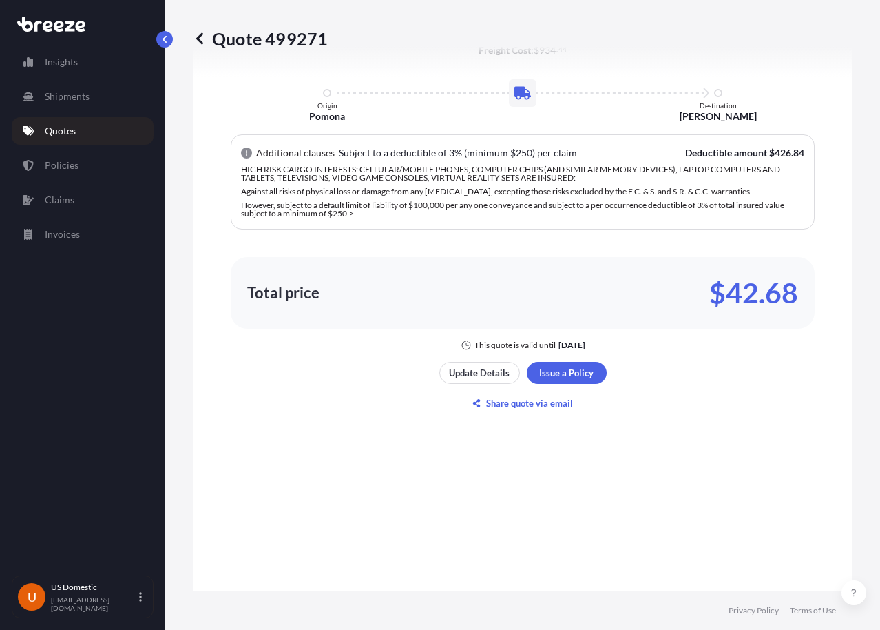
scroll to position [1116, 0]
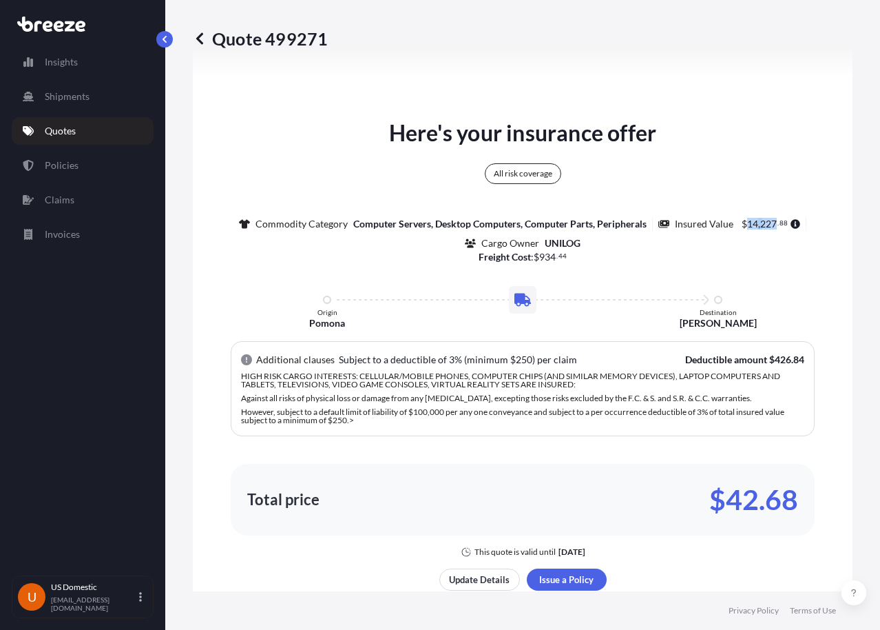
click at [745, 219] on div "Insured Value $ 14 , 227 . 88" at bounding box center [733, 224] width 148 height 14
drag, startPoint x: 725, startPoint y: 502, endPoint x: 801, endPoint y: 504, distance: 76.5
click at [801, 504] on div "Total price $42.68" at bounding box center [523, 500] width 584 height 72
copy p "42.68"
click at [739, 505] on p "$42.68" at bounding box center [754, 499] width 89 height 22
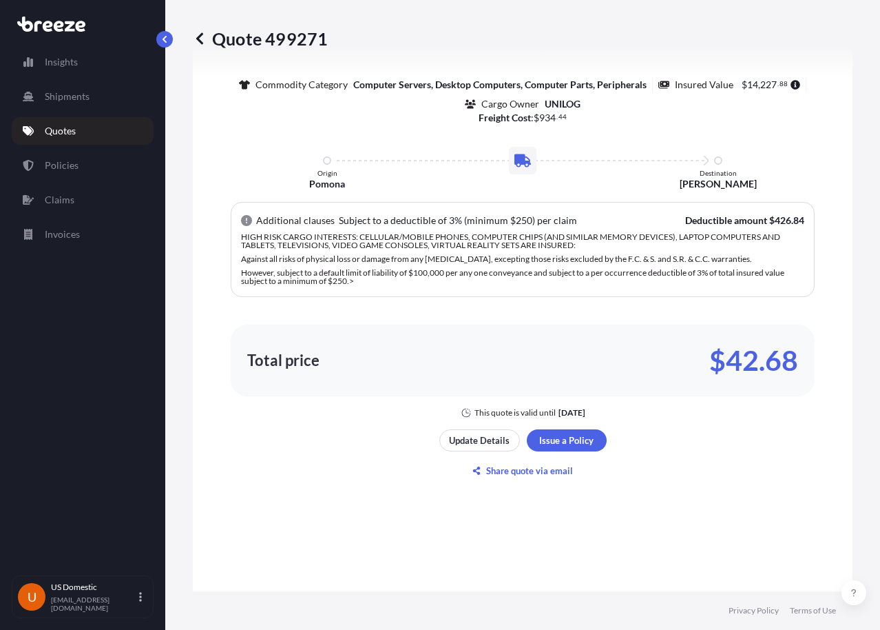
scroll to position [1392, 0]
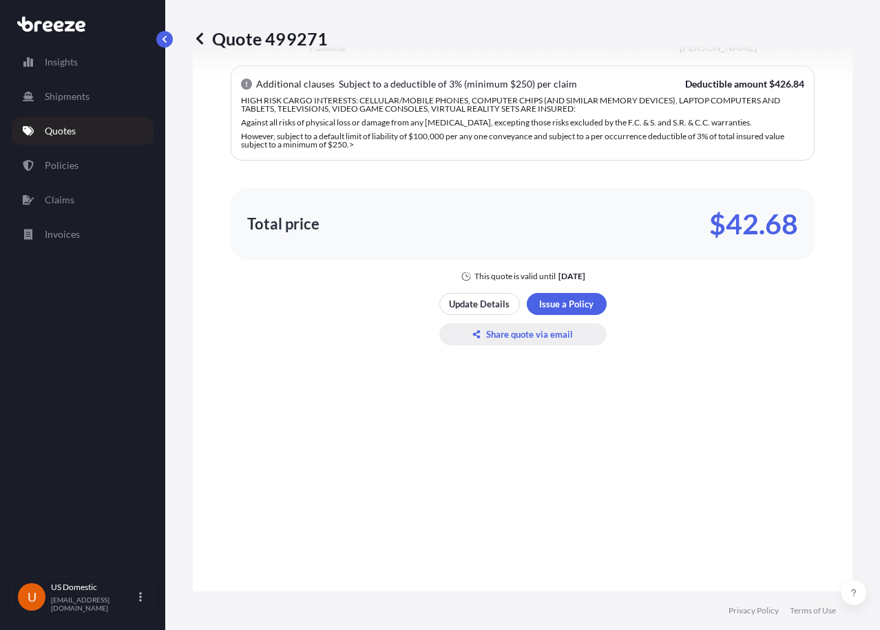
click at [539, 336] on p "Share quote via email" at bounding box center [529, 334] width 87 height 14
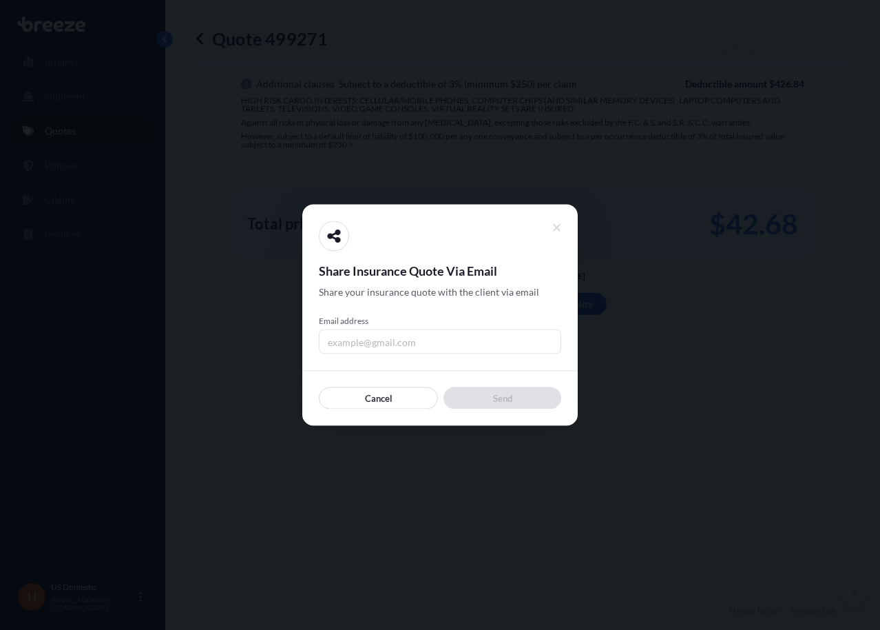
click at [358, 340] on input "Email address" at bounding box center [440, 341] width 242 height 25
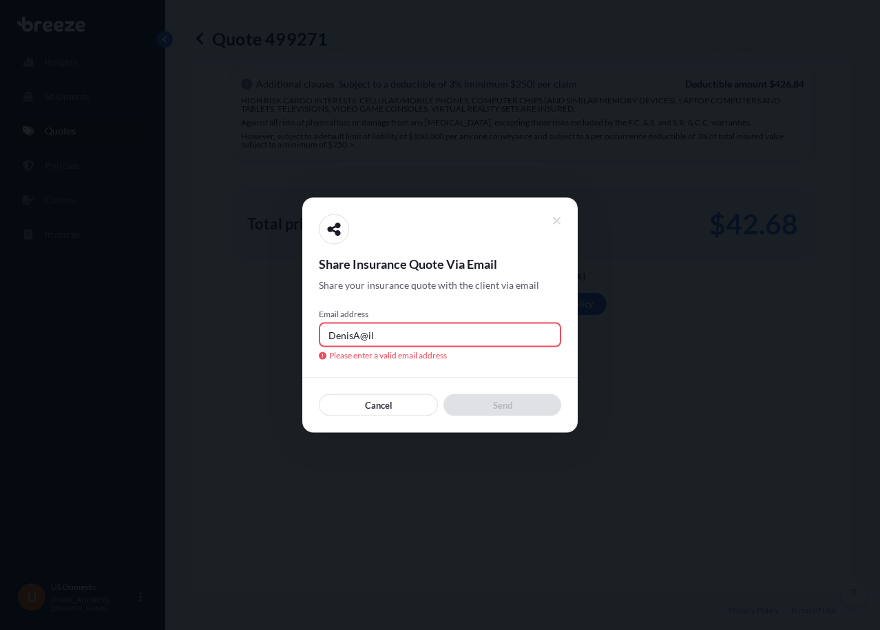
click at [340, 336] on input "DenisA@il" at bounding box center [440, 334] width 242 height 25
click at [411, 339] on input "DennisA@il" at bounding box center [440, 334] width 242 height 25
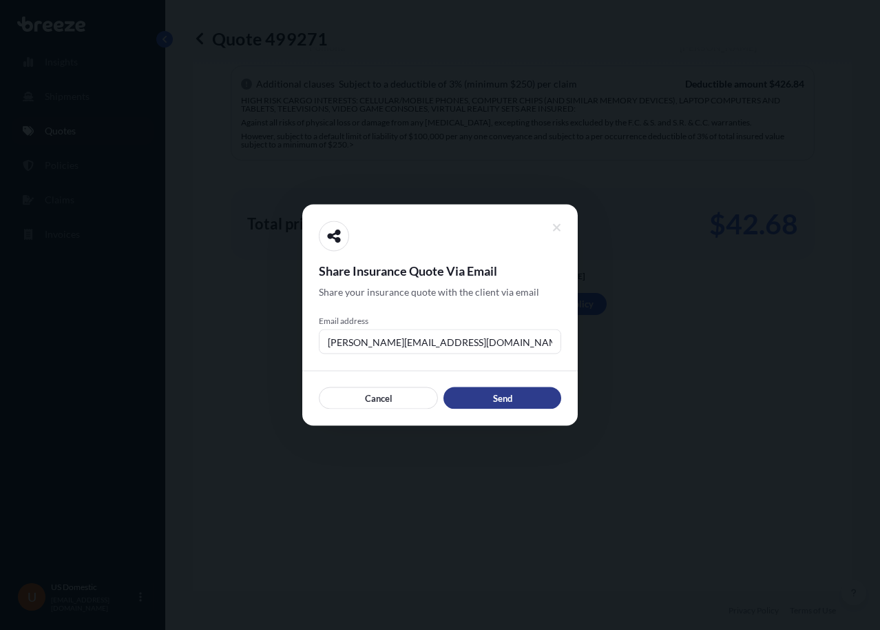
type input "[PERSON_NAME][EMAIL_ADDRESS][DOMAIN_NAME]"
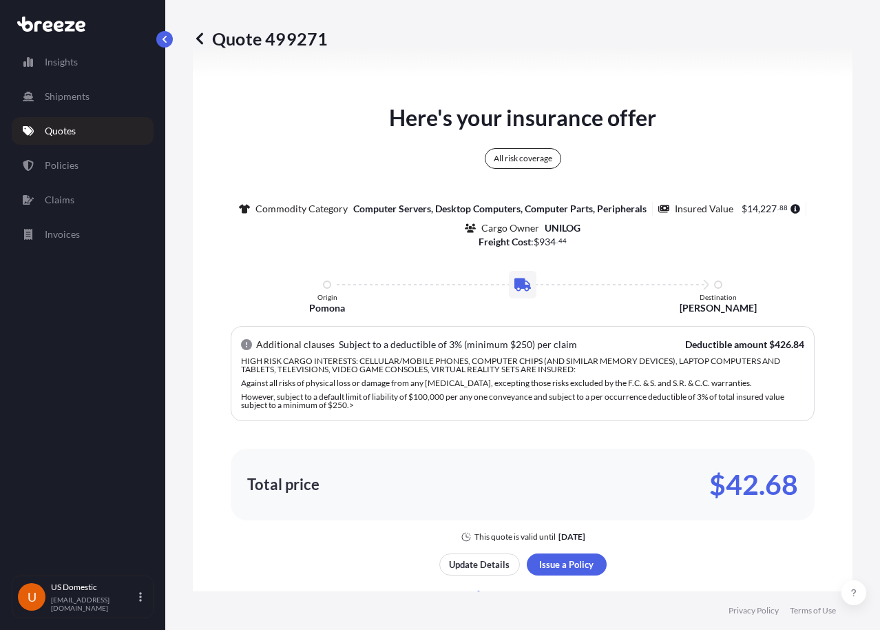
scroll to position [1047, 0]
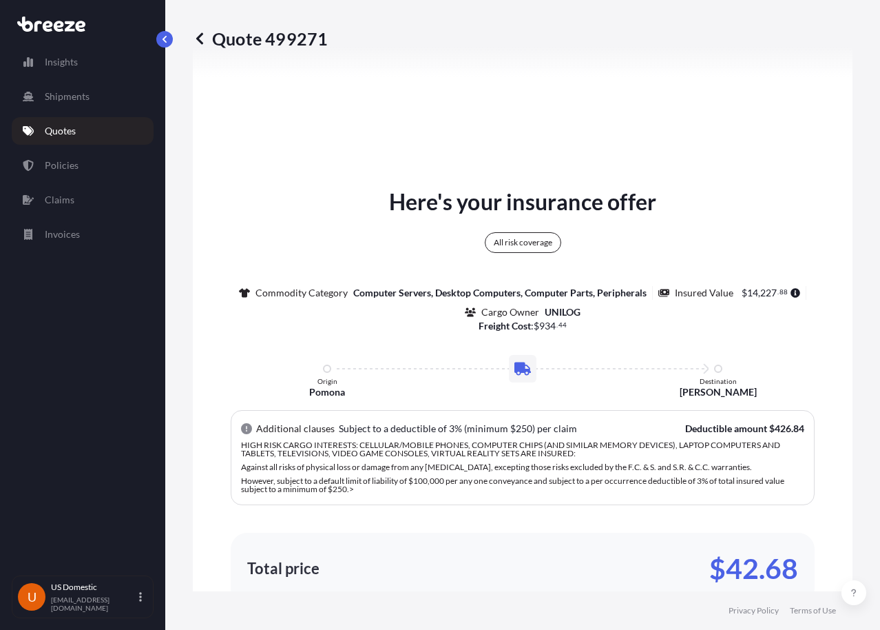
click at [771, 430] on p "Deductible amount $426.84" at bounding box center [744, 429] width 119 height 14
drag, startPoint x: 740, startPoint y: 296, endPoint x: 799, endPoint y: 297, distance: 59.3
click at [799, 297] on div "Insured Value $ 14 , 227 . 88" at bounding box center [733, 293] width 148 height 14
click at [679, 189] on div "Here's your insurance offer All risk coverage Commodity Category Computer Serve…" at bounding box center [522, 405] width 621 height 441
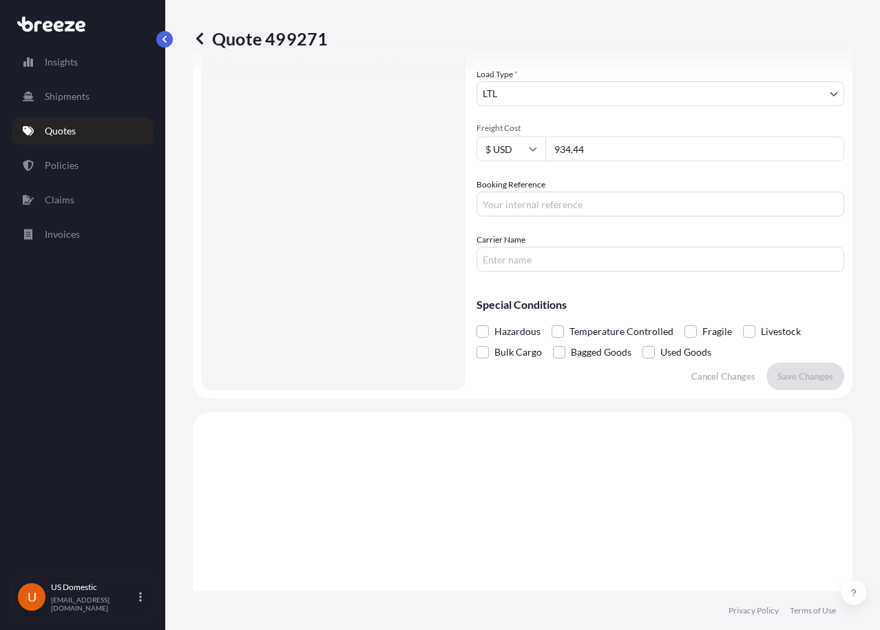
scroll to position [289, 0]
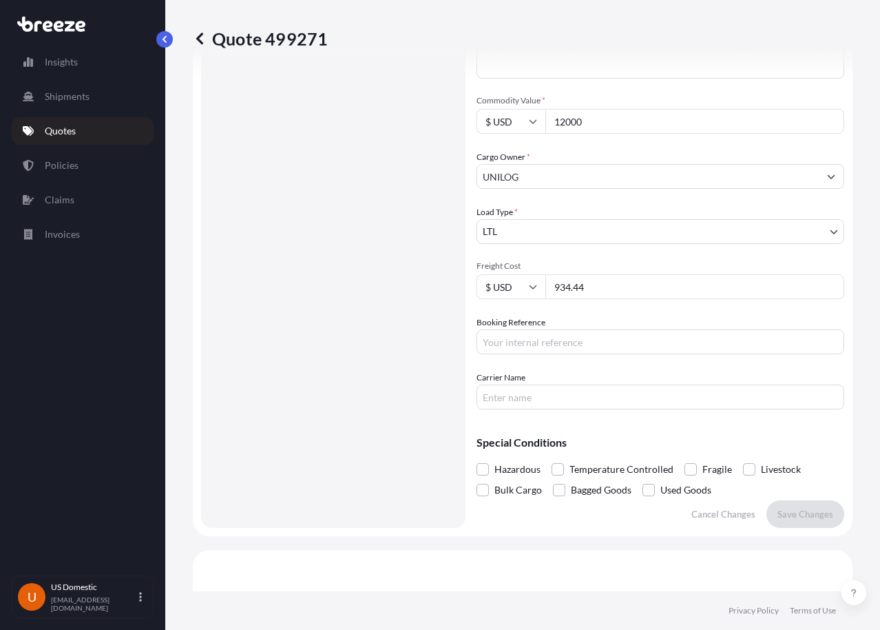
click at [575, 334] on input "Booking Reference" at bounding box center [661, 341] width 368 height 25
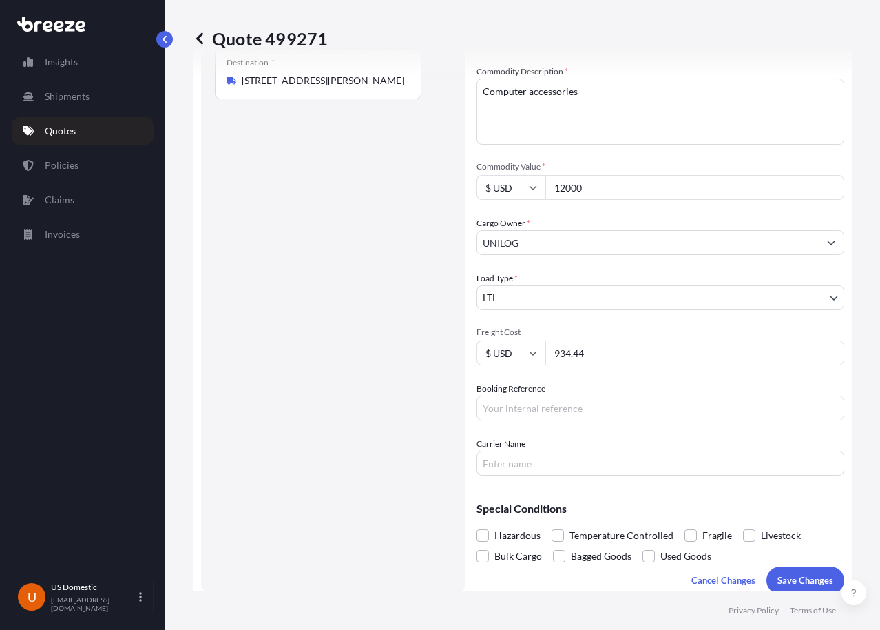
scroll to position [0, 0]
